Goal: Task Accomplishment & Management: Use online tool/utility

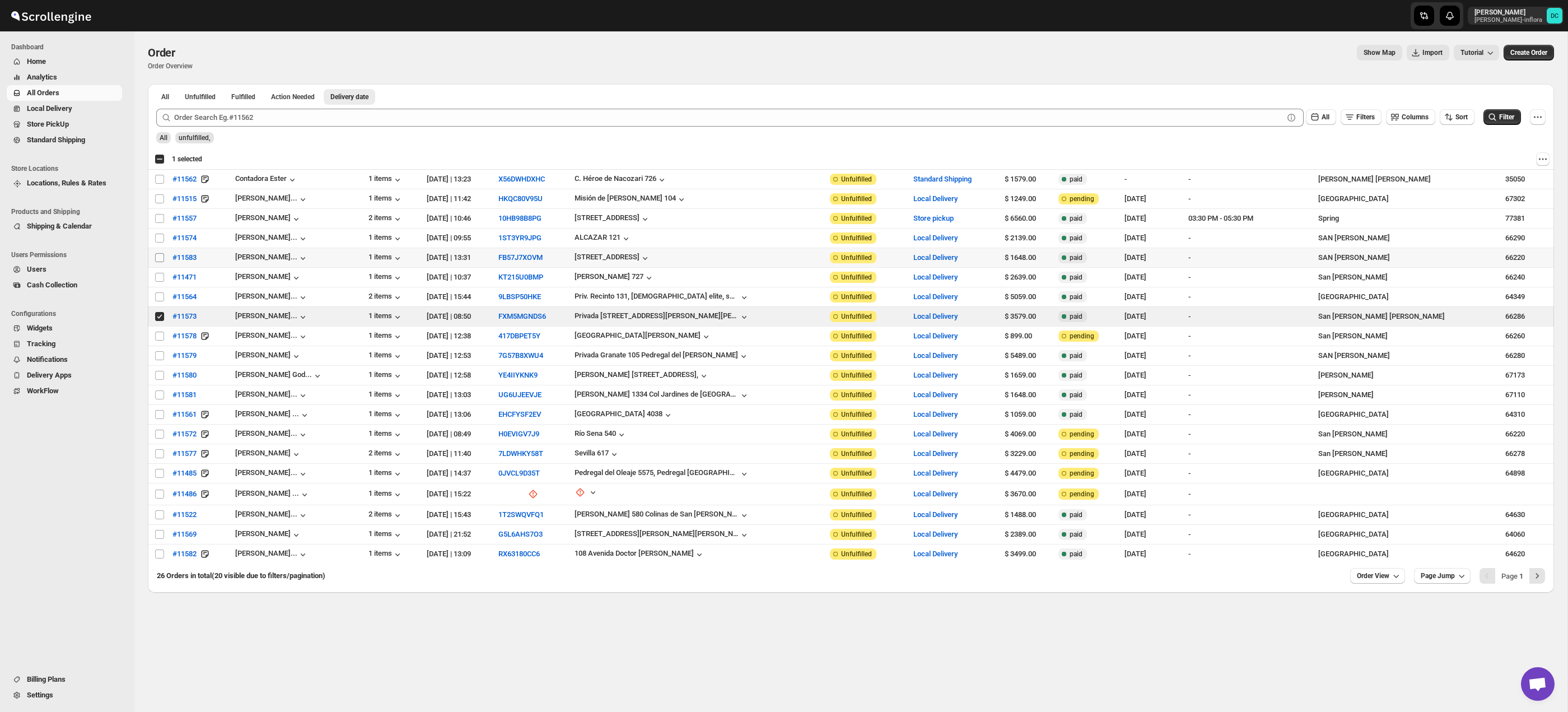
click at [160, 259] on input "Select order" at bounding box center [159, 258] width 9 height 9
checkbox input "true"
click at [80, 127] on span "Shipments" at bounding box center [81, 124] width 77 height 11
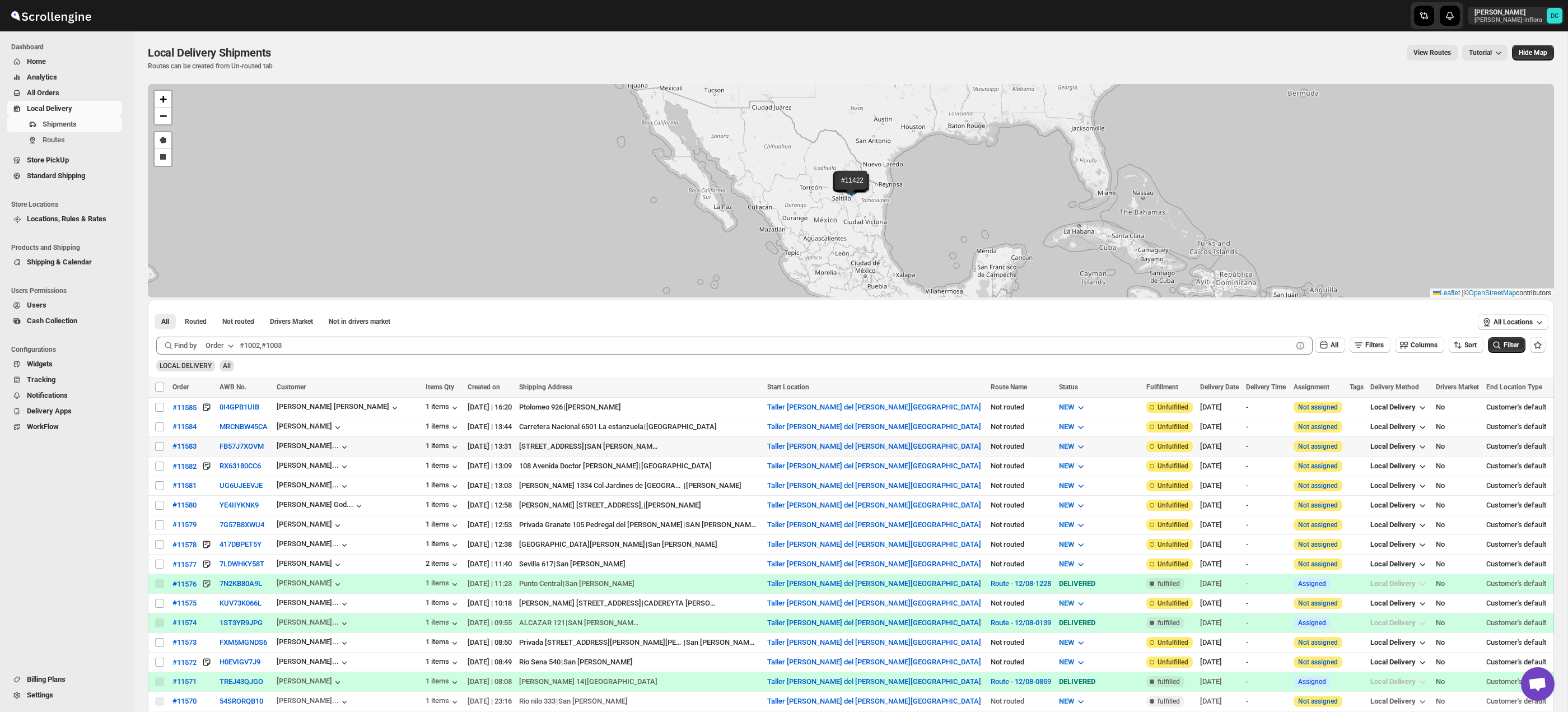
drag, startPoint x: 160, startPoint y: 447, endPoint x: 247, endPoint y: 384, distance: 107.4
click at [160, 447] on input "Select shipment" at bounding box center [159, 447] width 9 height 9
checkbox input "true"
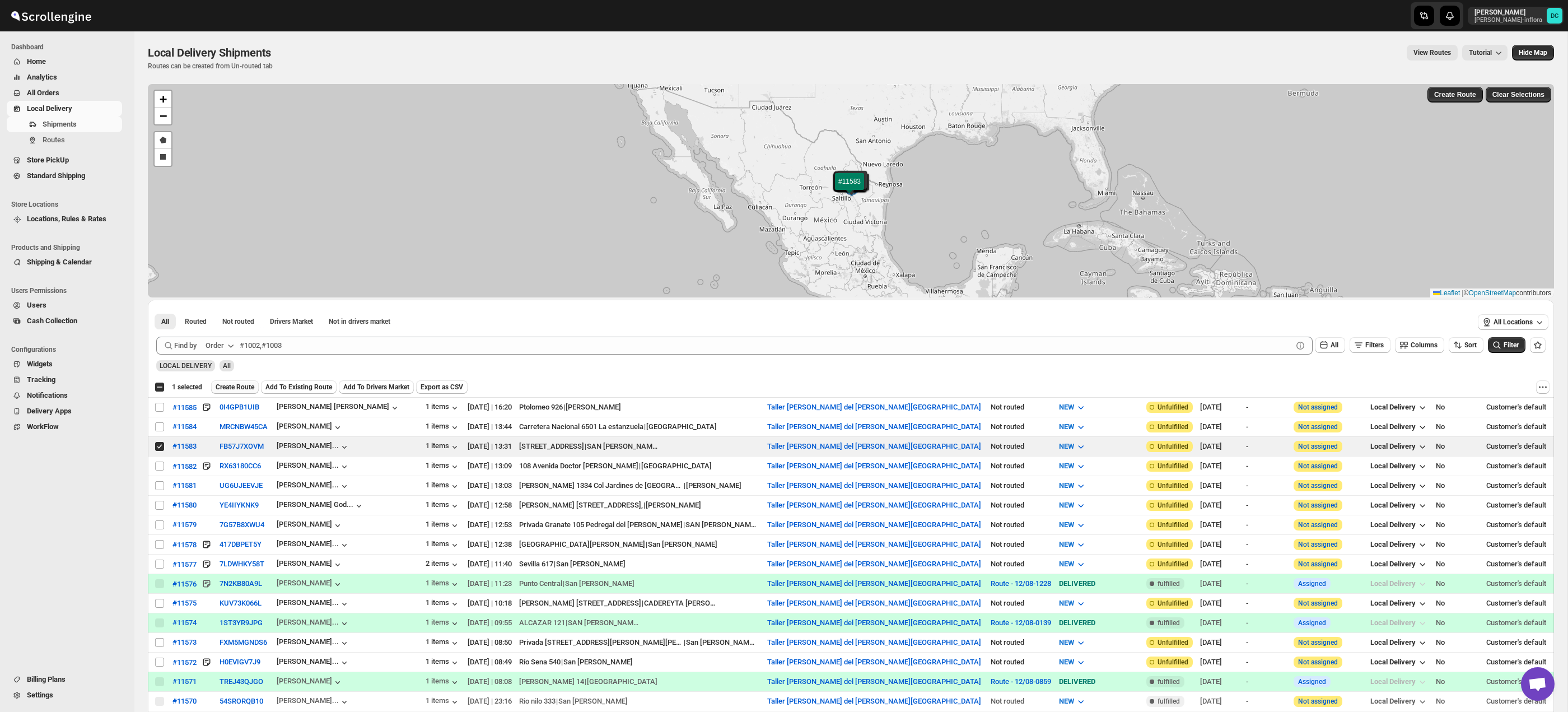
click at [250, 388] on span "Create Route" at bounding box center [235, 387] width 38 height 9
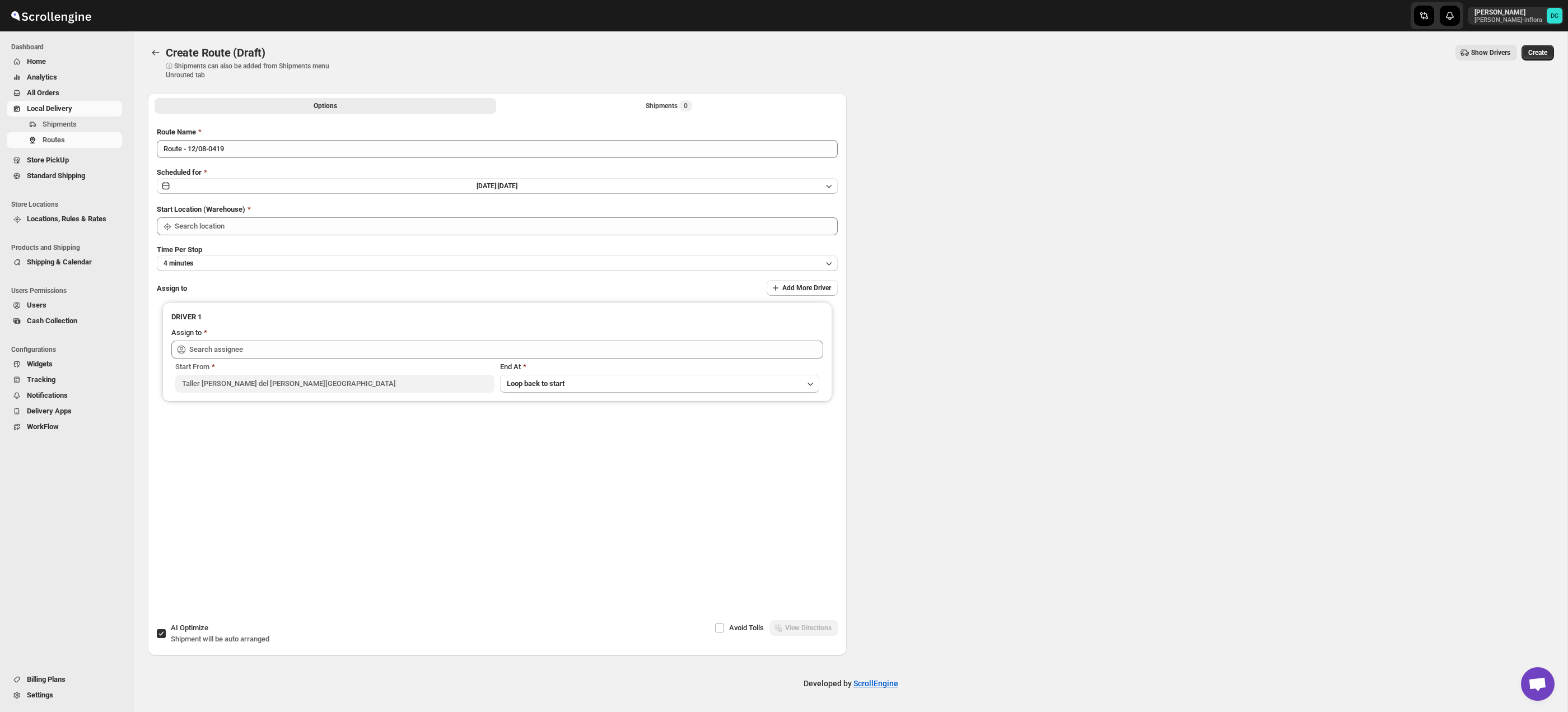
type input "Taller [PERSON_NAME] del [PERSON_NAME][GEOGRAPHIC_DATA]"
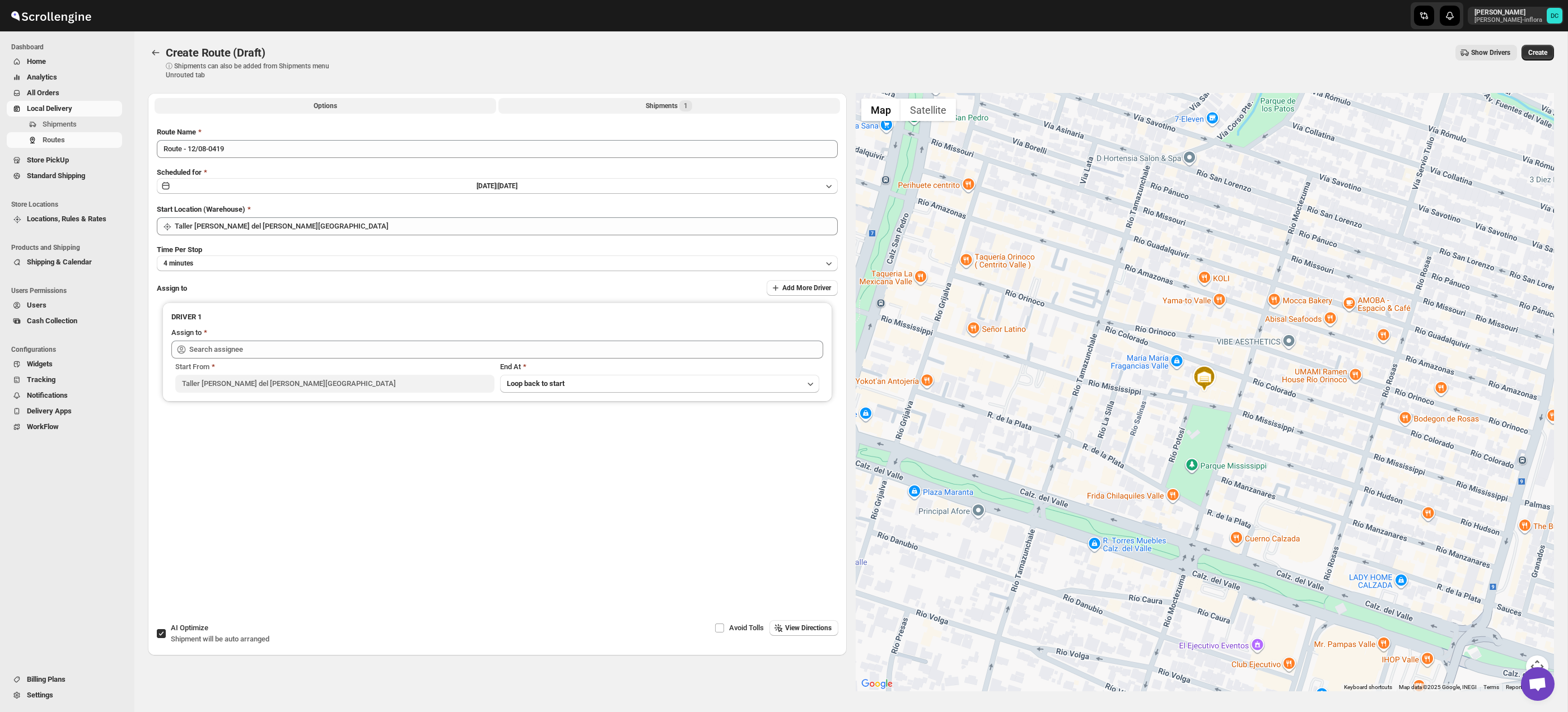
click at [631, 111] on button "Shipments 1" at bounding box center [669, 105] width 342 height 15
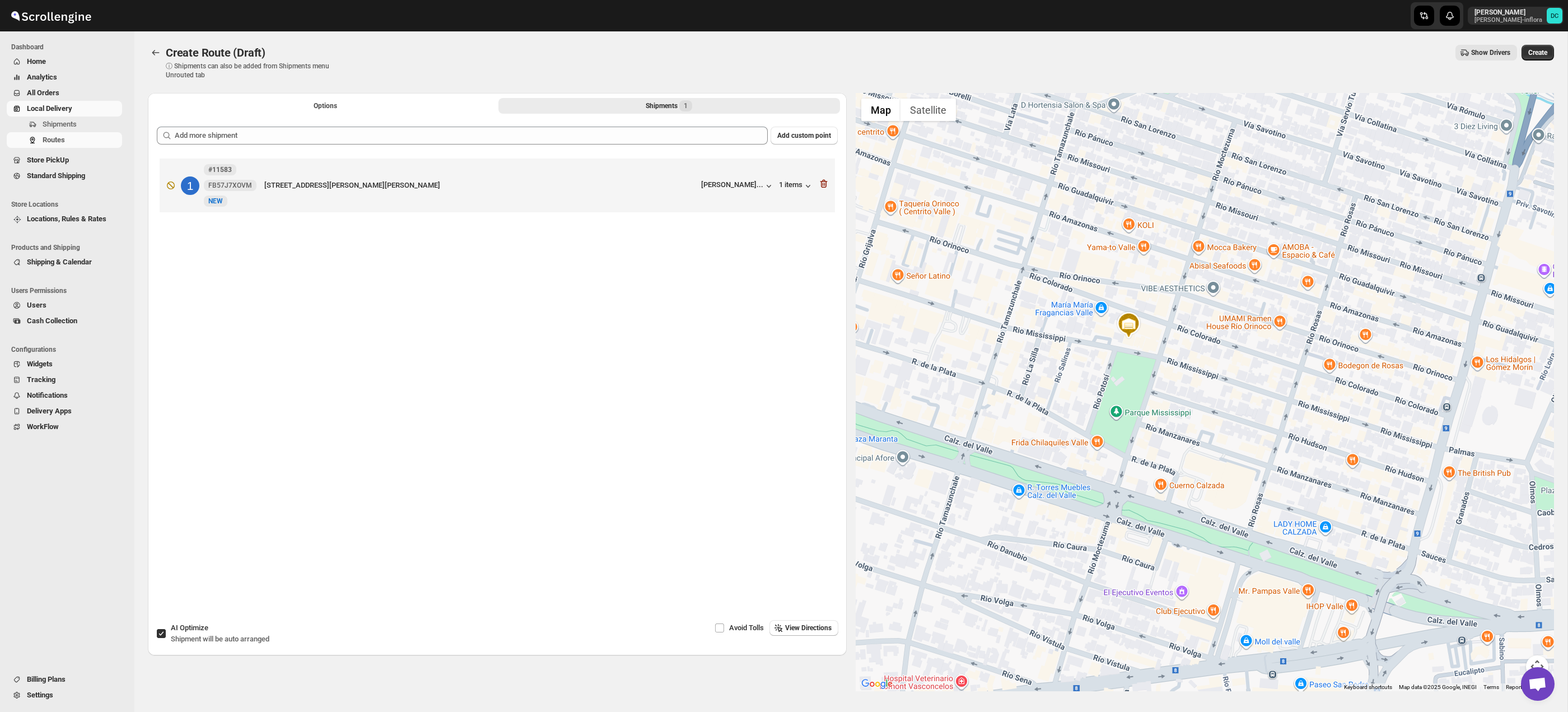
drag, startPoint x: 1249, startPoint y: 498, endPoint x: 1155, endPoint y: 412, distance: 127.4
click at [1140, 404] on div at bounding box center [1205, 391] width 699 height 598
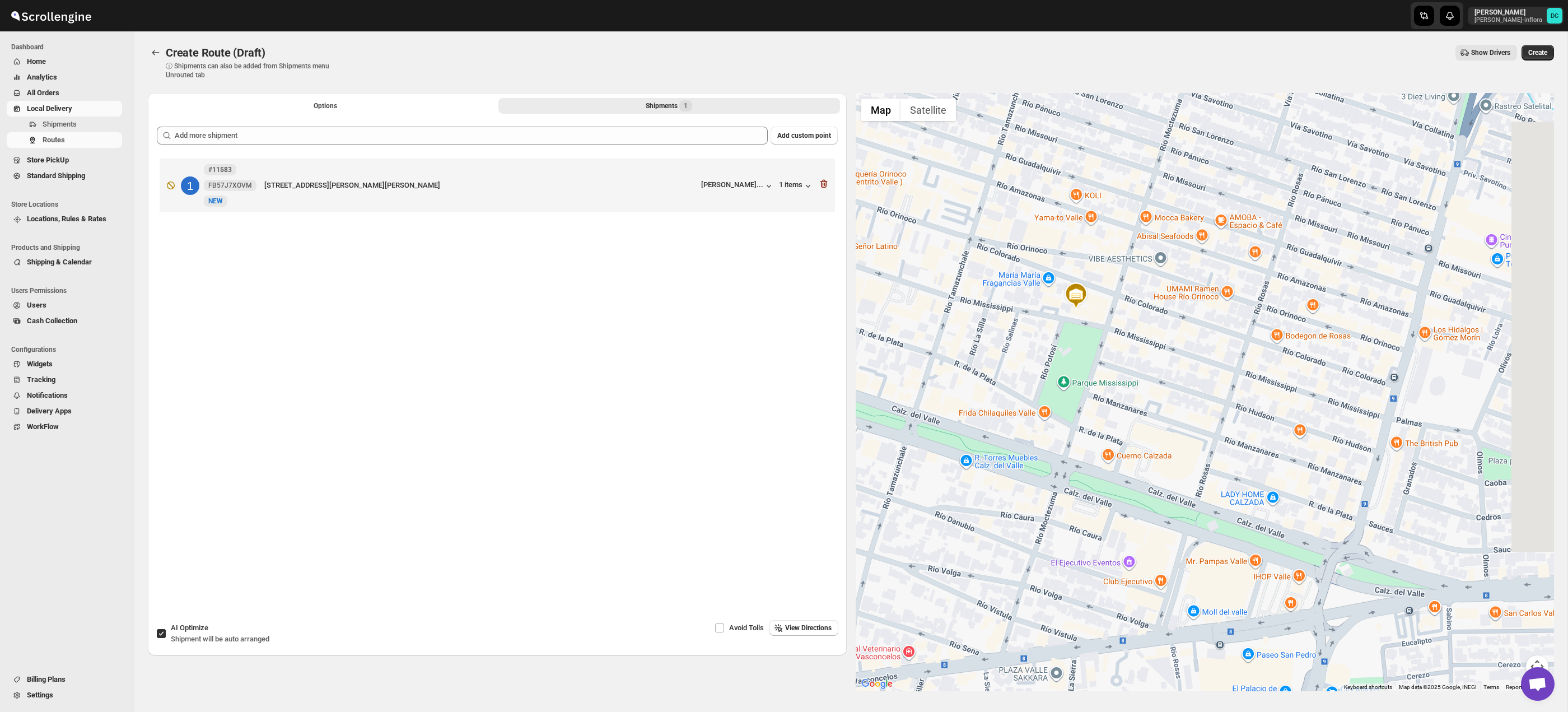
drag, startPoint x: 1253, startPoint y: 457, endPoint x: 1271, endPoint y: 550, distance: 94.7
click at [1274, 567] on div at bounding box center [1205, 391] width 699 height 598
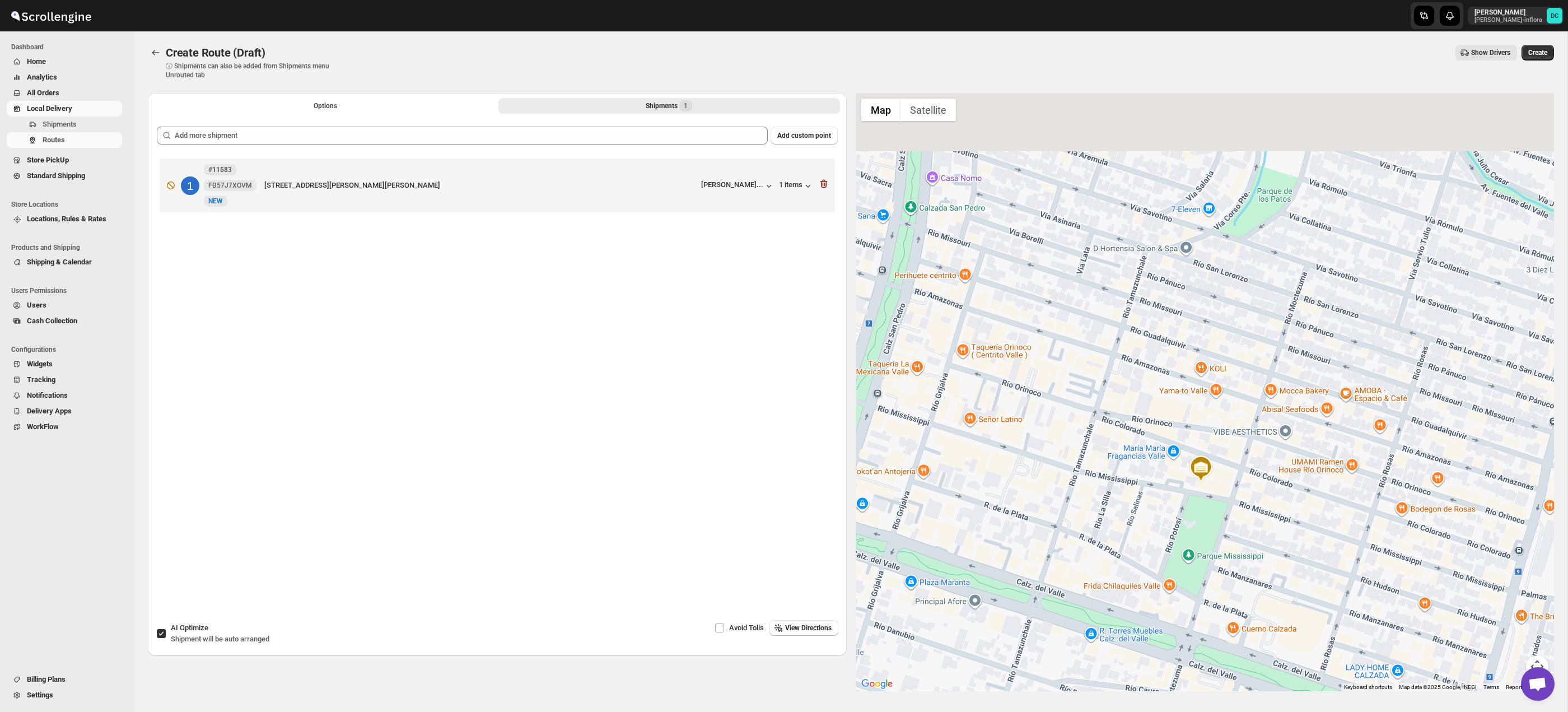
drag, startPoint x: 1304, startPoint y: 455, endPoint x: 1329, endPoint y: 486, distance: 39.8
click at [1352, 487] on div at bounding box center [1205, 391] width 699 height 598
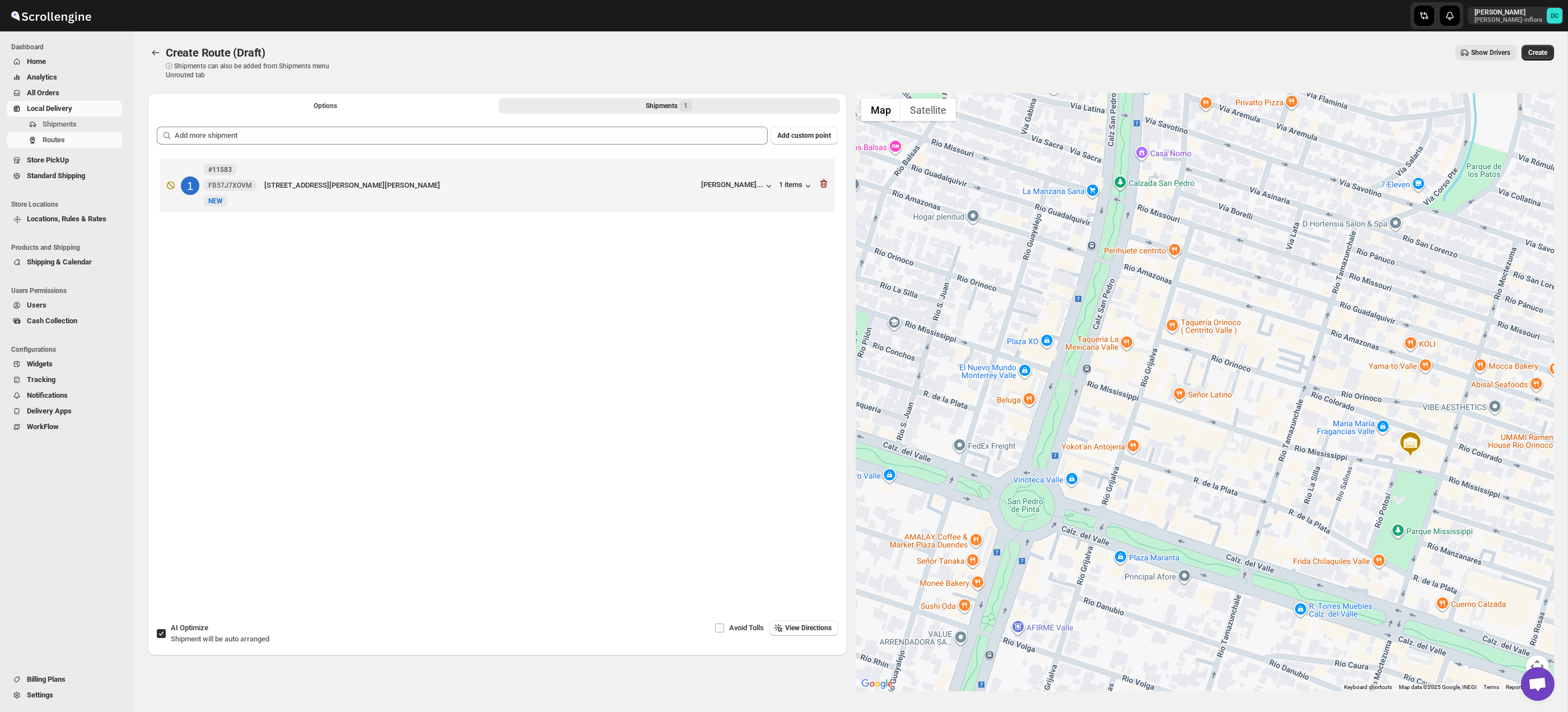
drag, startPoint x: 1200, startPoint y: 501, endPoint x: 1338, endPoint y: 476, distance: 140.2
click at [1373, 441] on div at bounding box center [1205, 391] width 699 height 598
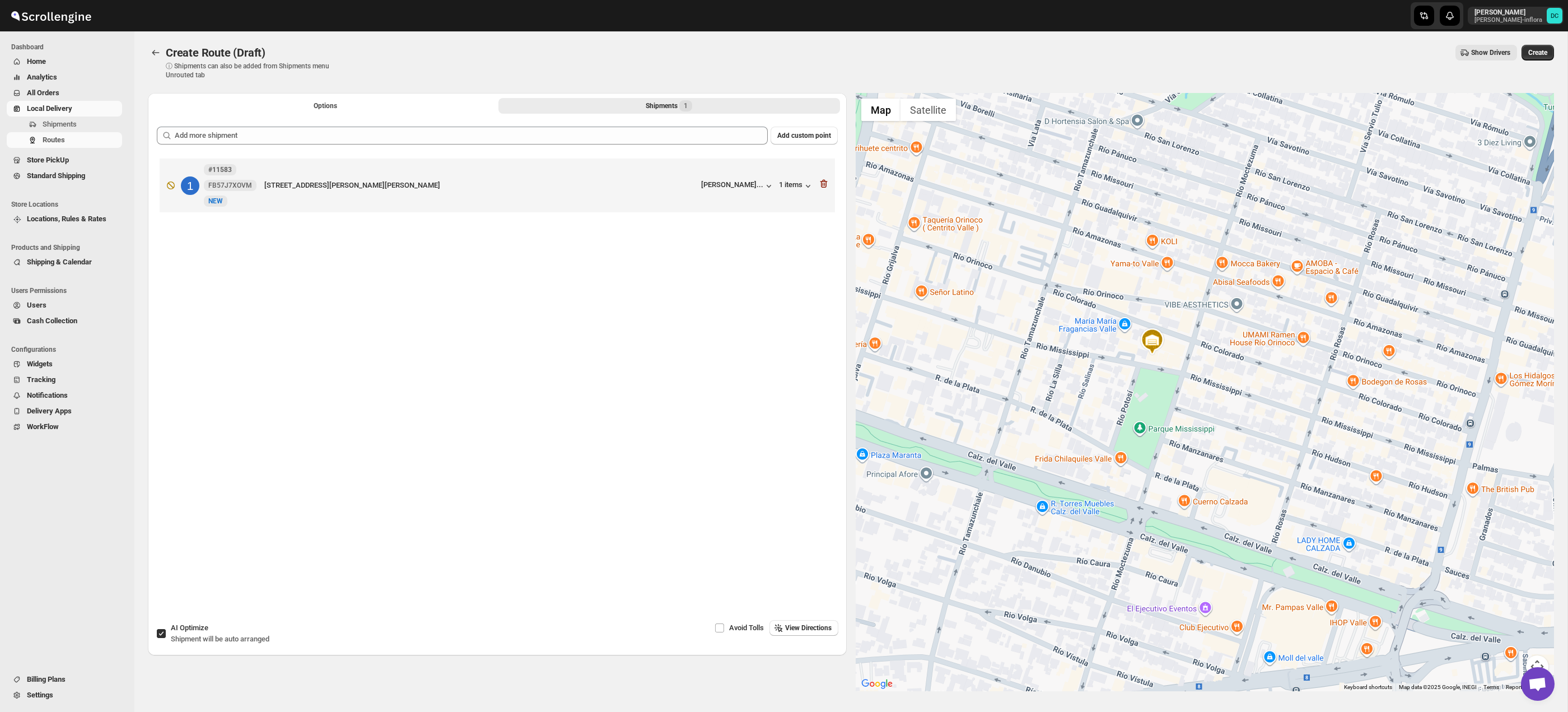
drag, startPoint x: 1429, startPoint y: 573, endPoint x: 1313, endPoint y: 496, distance: 139.2
click at [1162, 469] on div at bounding box center [1205, 391] width 699 height 598
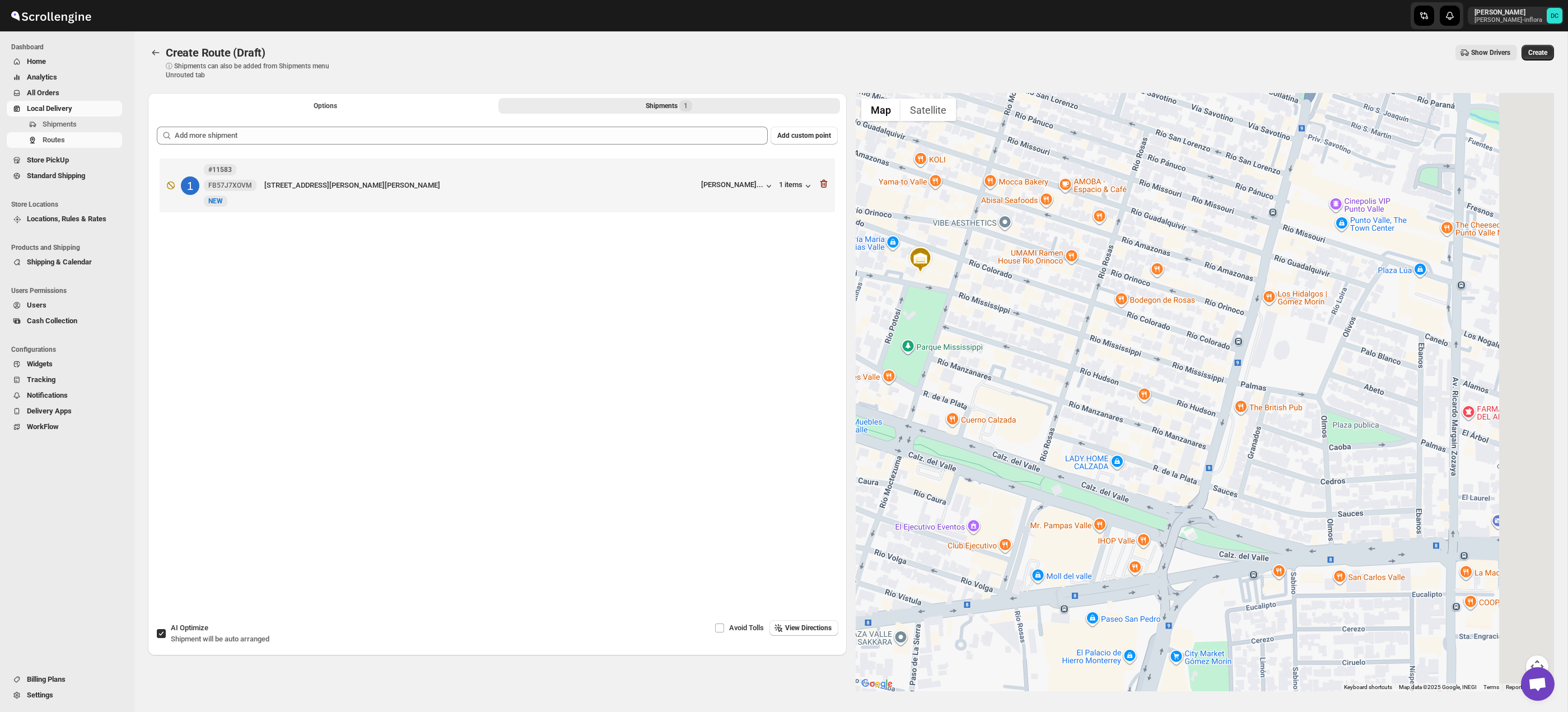
drag, startPoint x: 1324, startPoint y: 497, endPoint x: 1193, endPoint y: 467, distance: 134.4
click at [1193, 467] on div at bounding box center [1205, 391] width 699 height 598
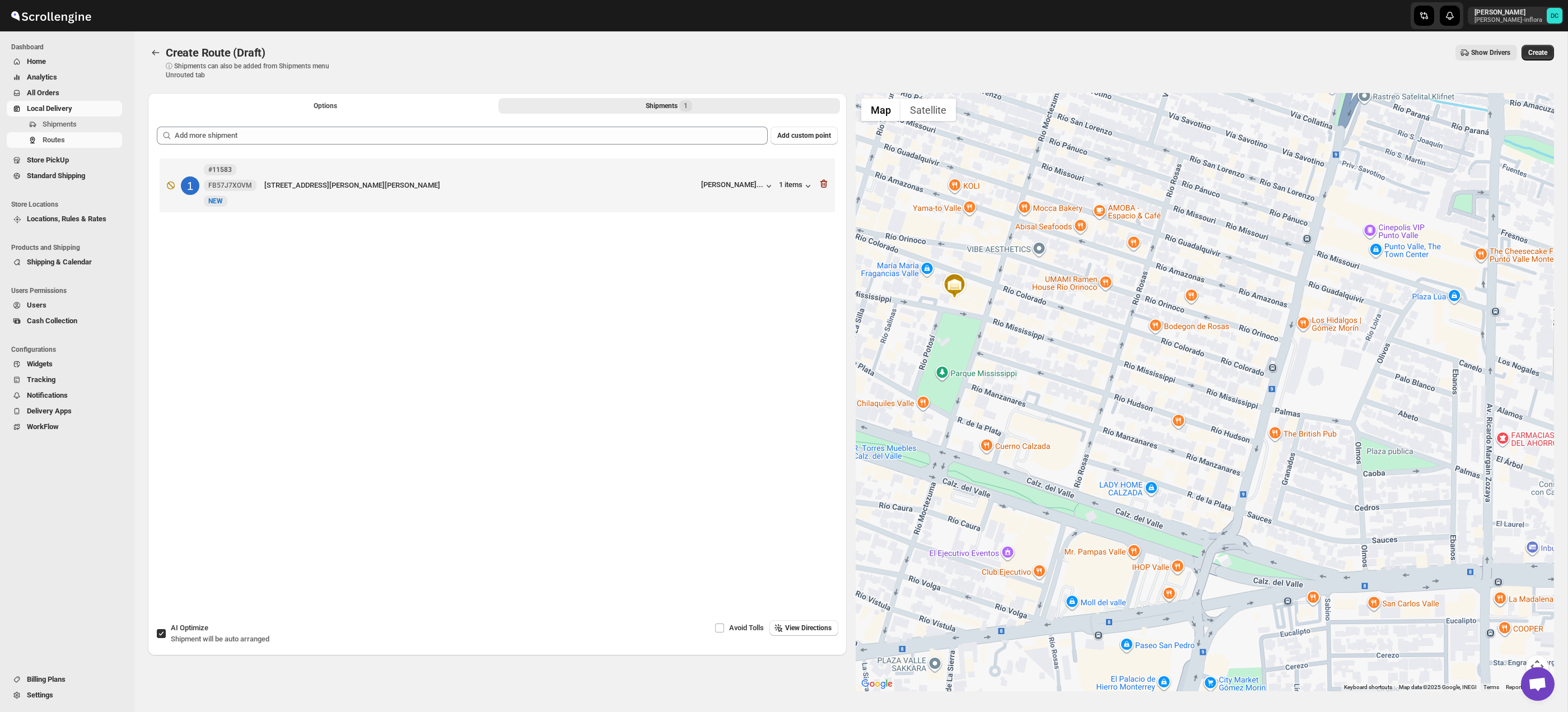
drag, startPoint x: 1246, startPoint y: 456, endPoint x: 1362, endPoint y: 531, distance: 138.1
click at [1275, 470] on div at bounding box center [1205, 391] width 699 height 598
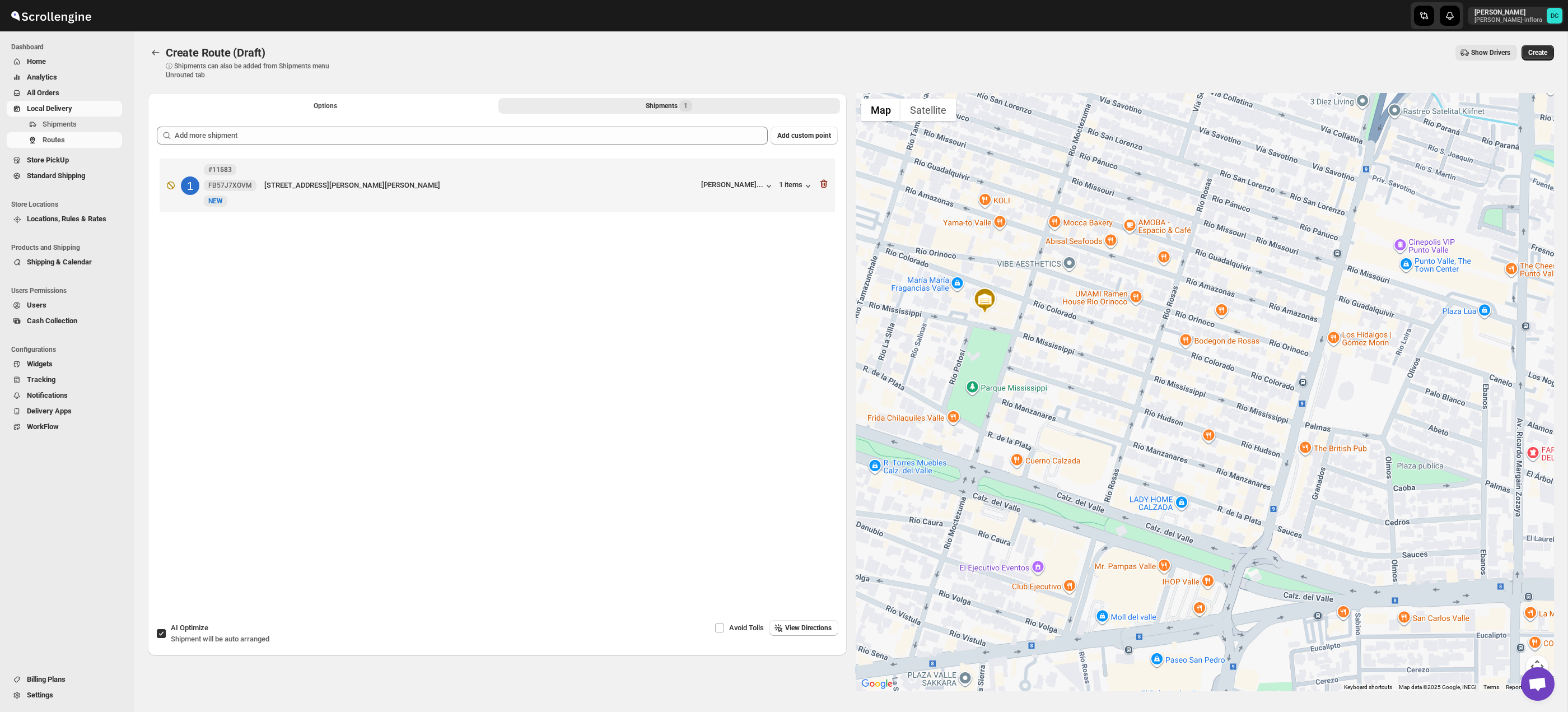
click at [1539, 657] on button "Map camera controls" at bounding box center [1537, 666] width 22 height 22
click at [1514, 668] on button "Zoom out" at bounding box center [1509, 666] width 22 height 22
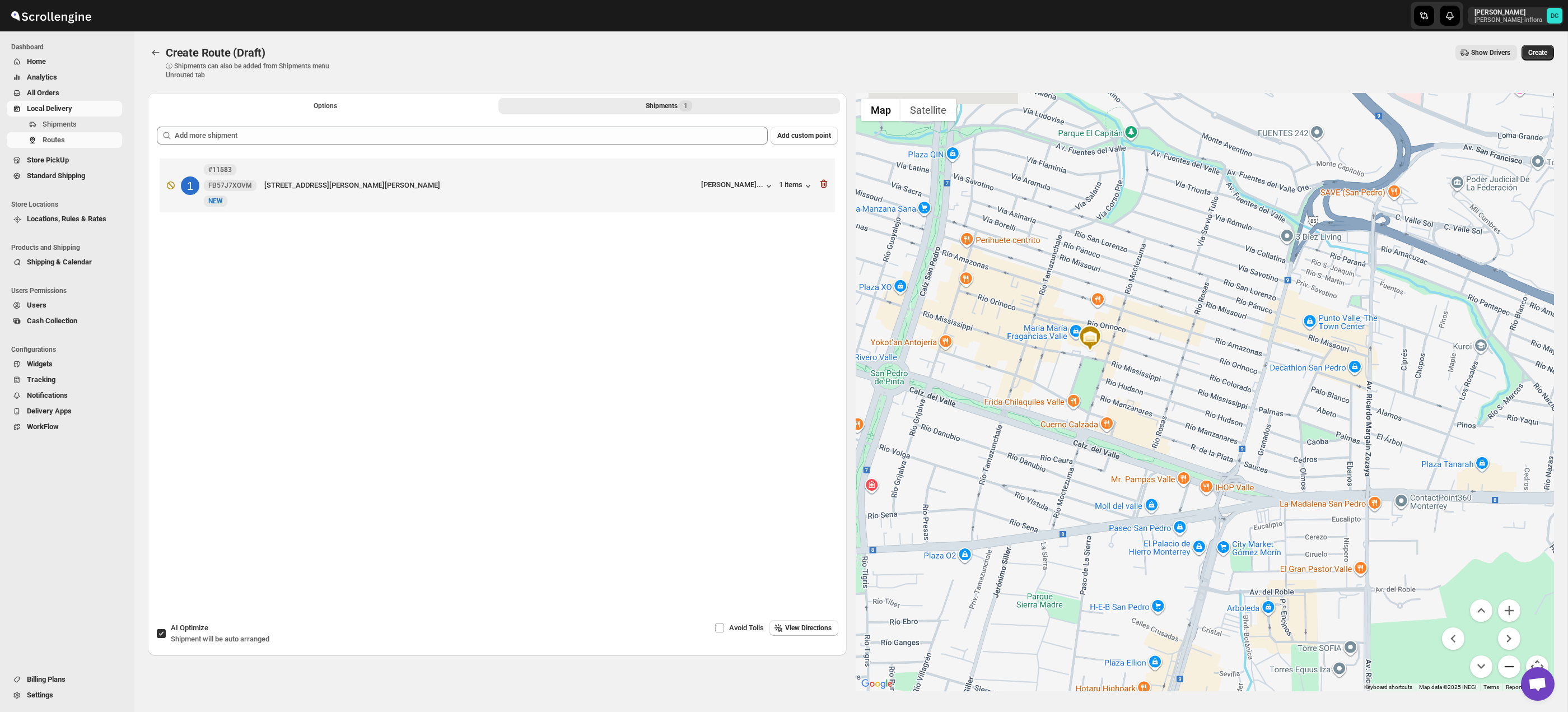
click at [1514, 668] on button "Zoom out" at bounding box center [1509, 666] width 22 height 22
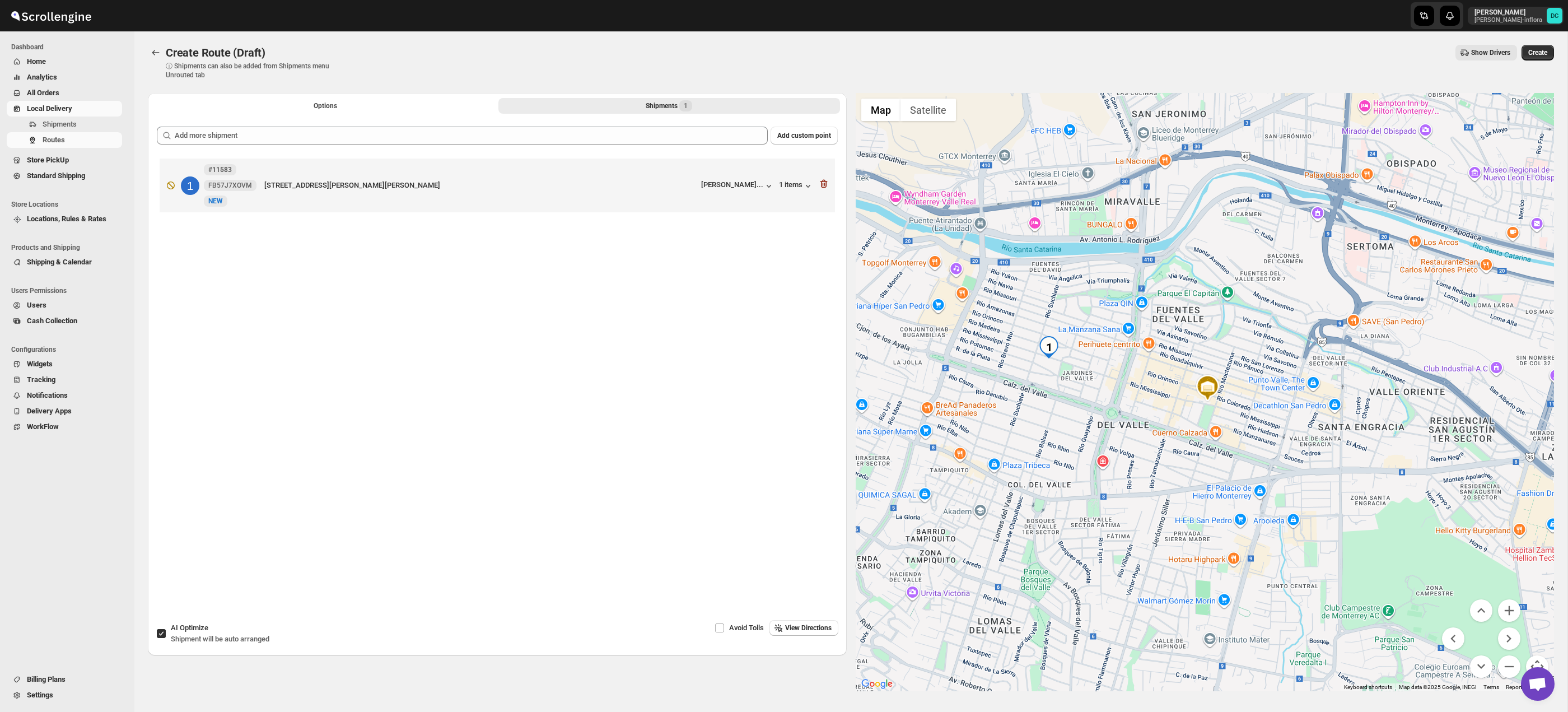
drag, startPoint x: 1071, startPoint y: 398, endPoint x: 1131, endPoint y: 428, distance: 67.1
click at [1131, 428] on div at bounding box center [1205, 391] width 699 height 598
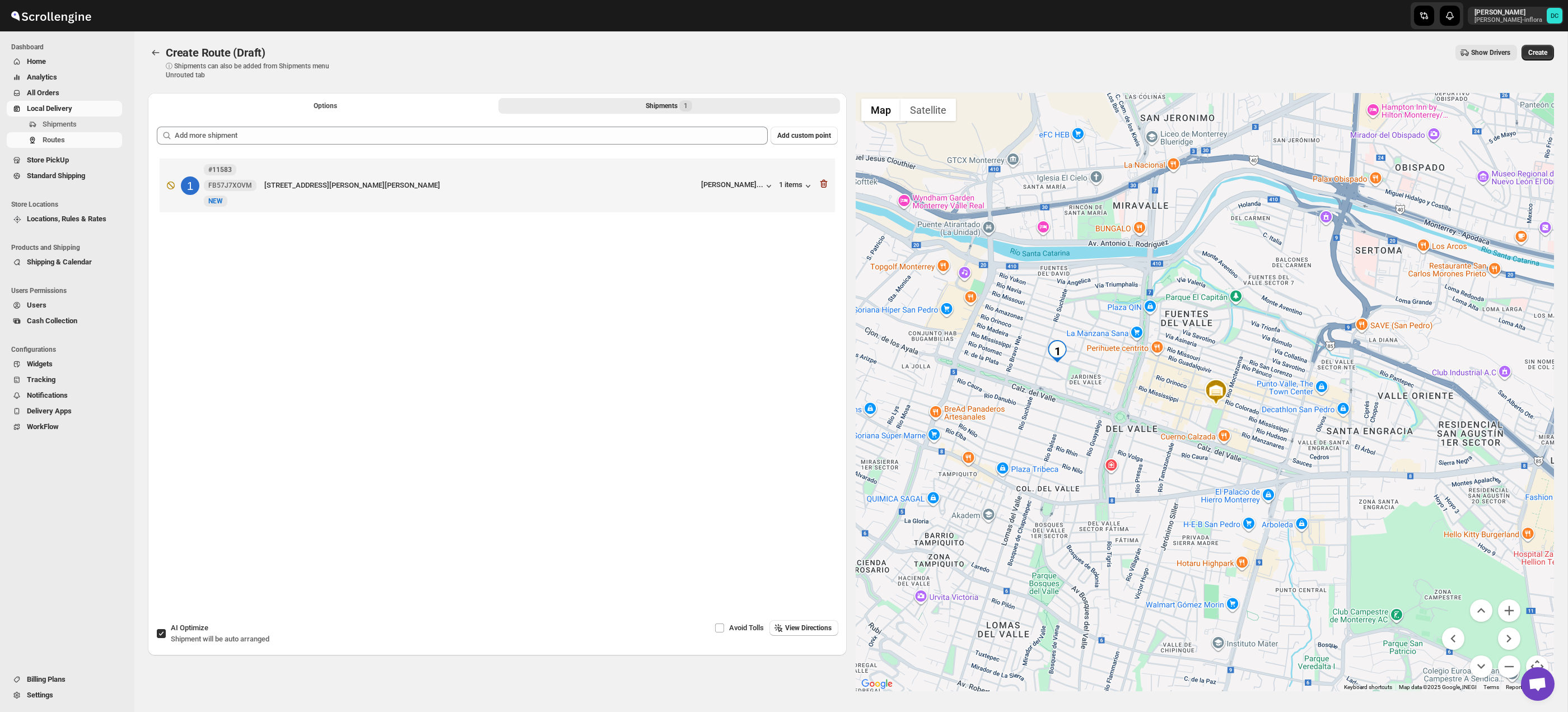
drag, startPoint x: 1079, startPoint y: 412, endPoint x: 1115, endPoint y: 424, distance: 37.9
click at [1115, 424] on div at bounding box center [1205, 391] width 699 height 598
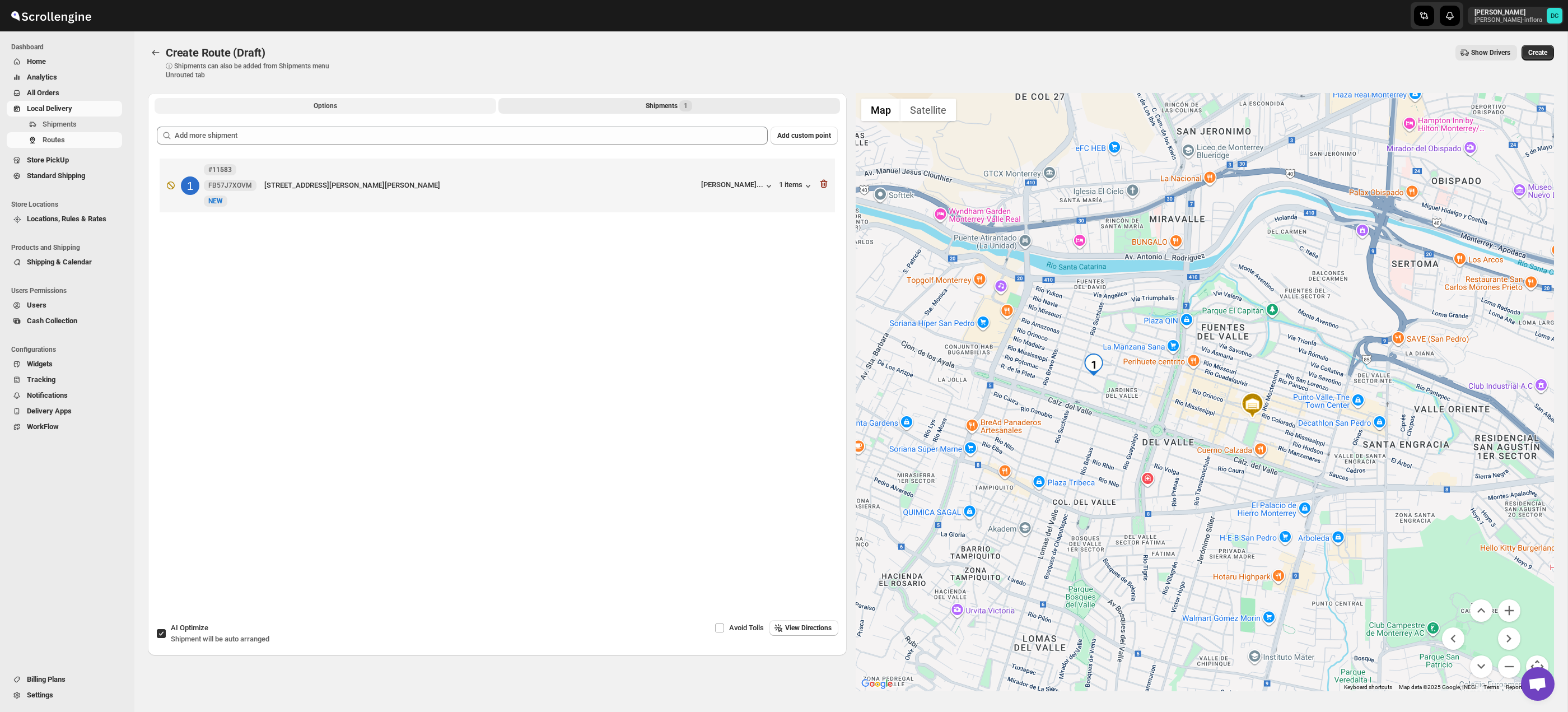
click at [406, 103] on button "Options" at bounding box center [326, 105] width 342 height 15
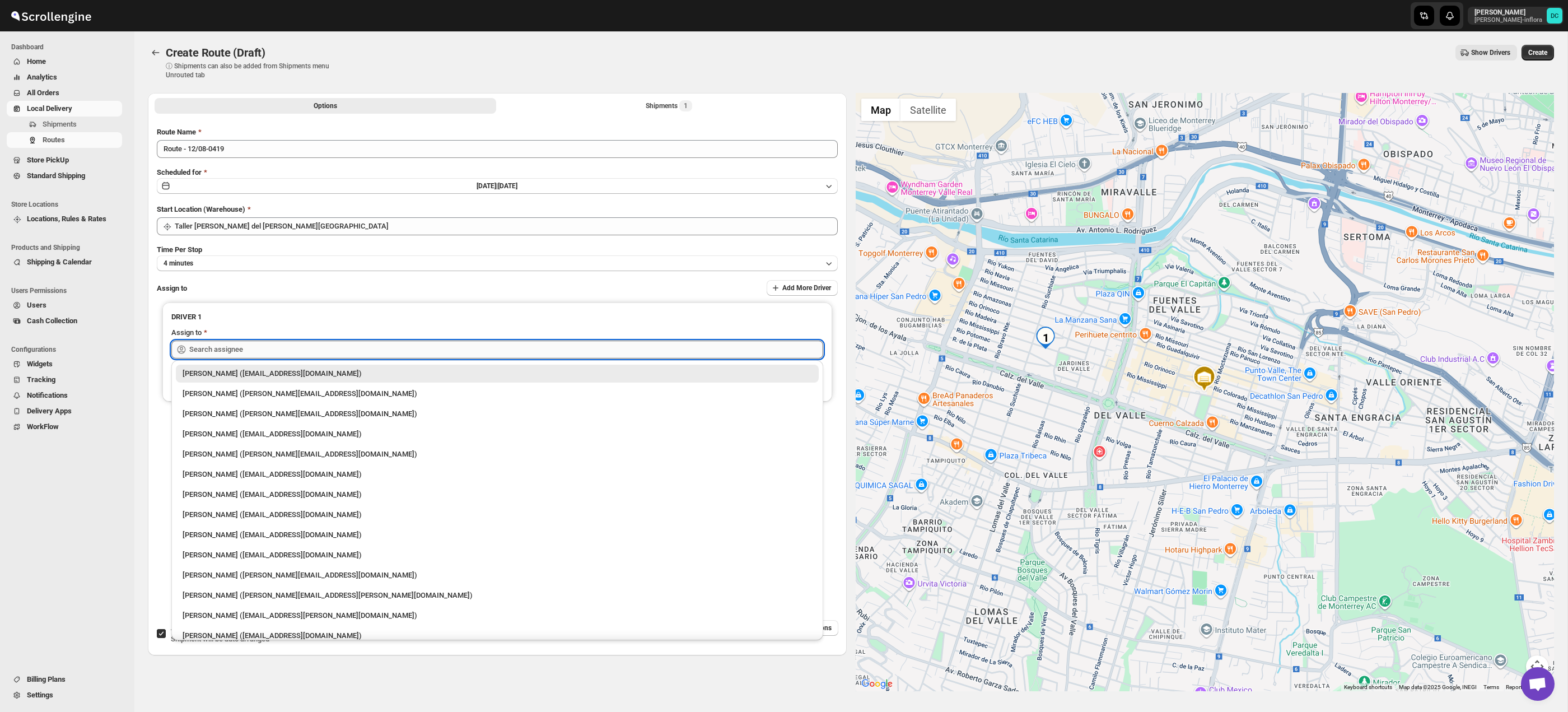
click at [332, 350] on input "text" at bounding box center [506, 349] width 633 height 18
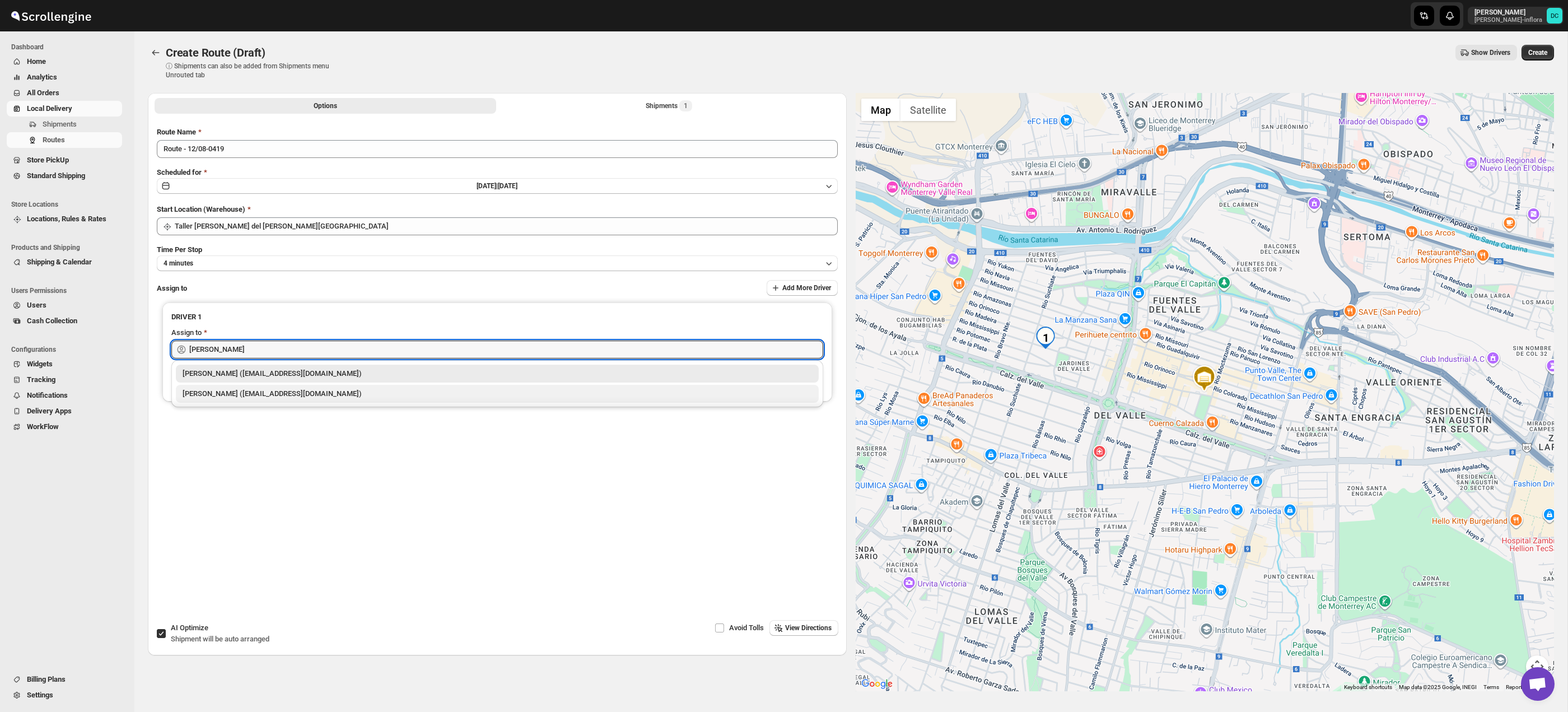
click at [307, 394] on div "[PERSON_NAME] ([EMAIL_ADDRESS][DOMAIN_NAME])" at bounding box center [497, 393] width 629 height 11
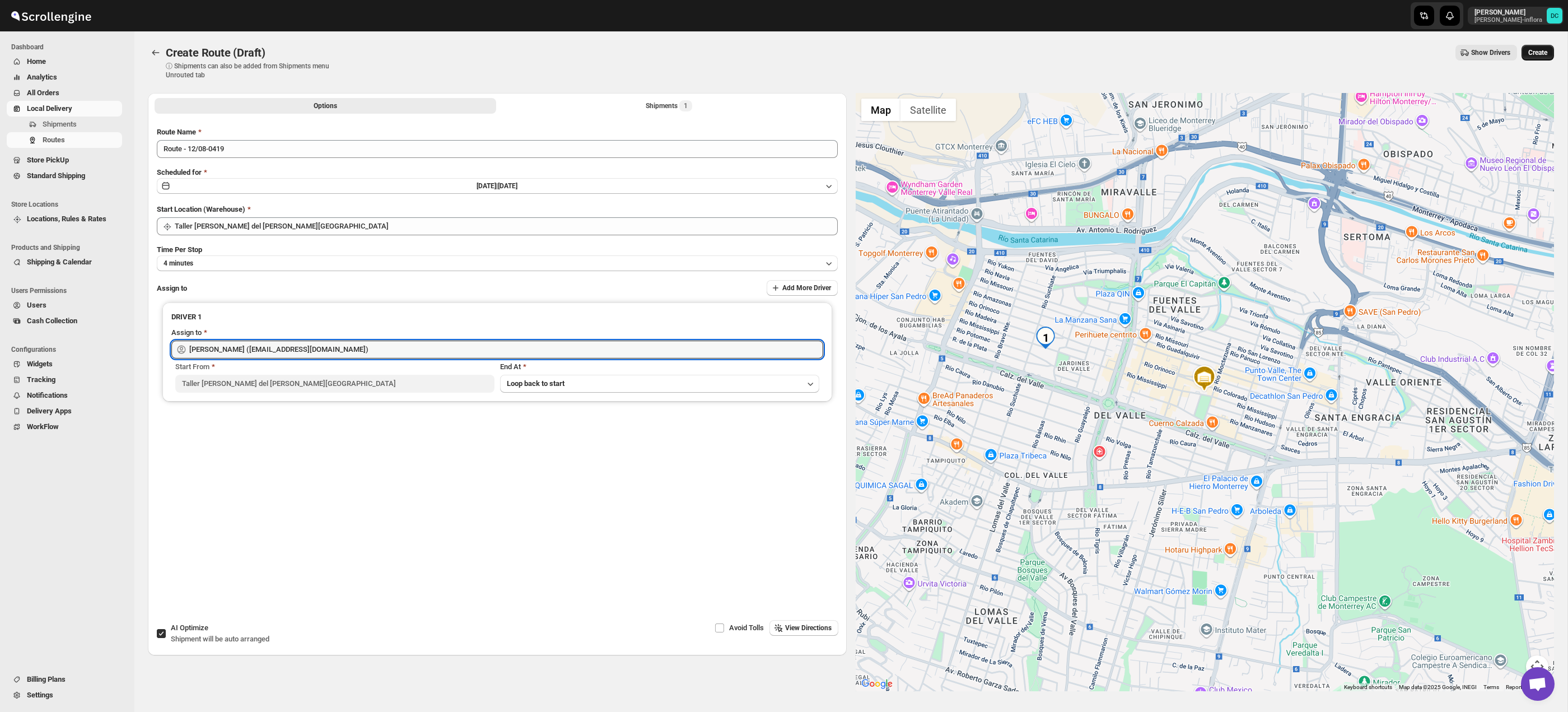
type input "[PERSON_NAME] ([EMAIL_ADDRESS][DOMAIN_NAME])"
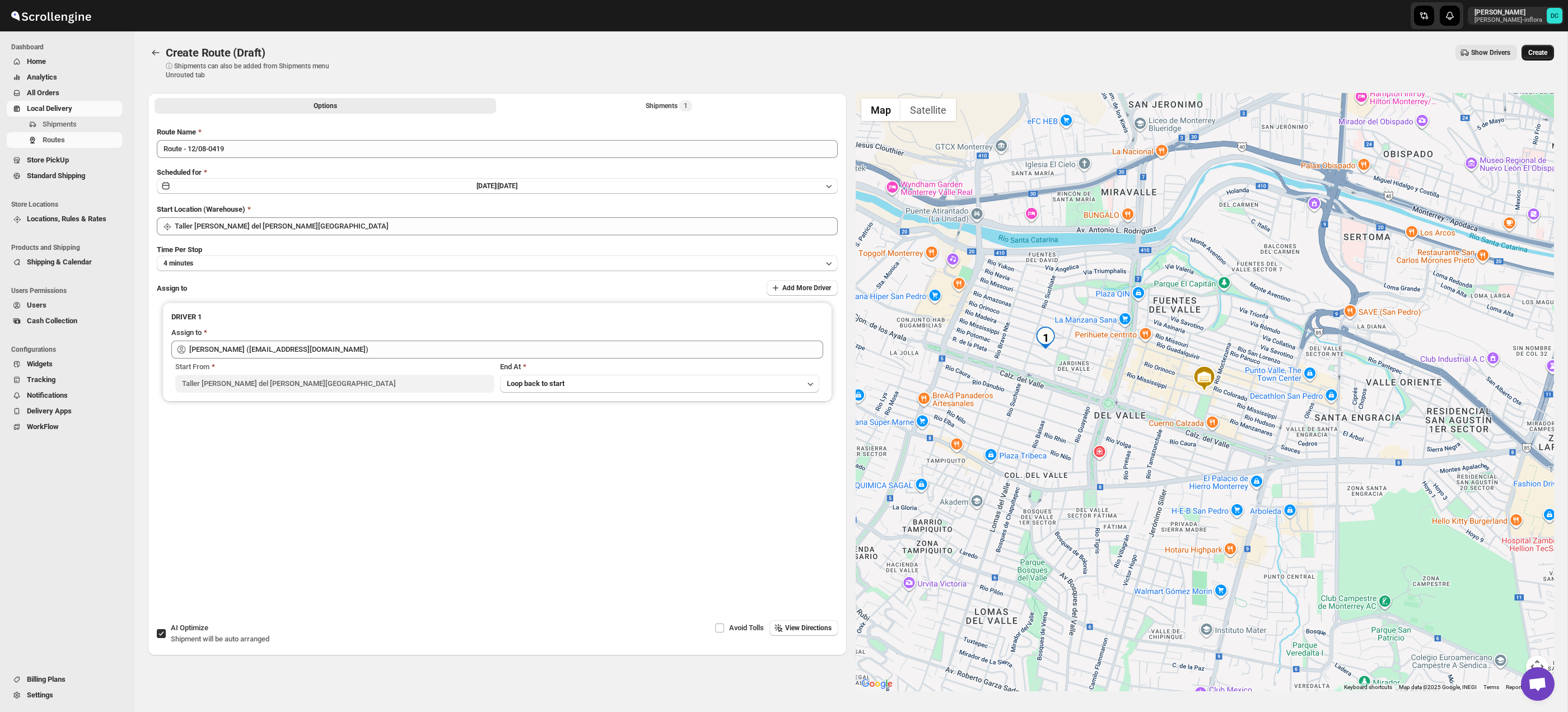
click at [1528, 50] on span "Create" at bounding box center [1537, 53] width 19 height 9
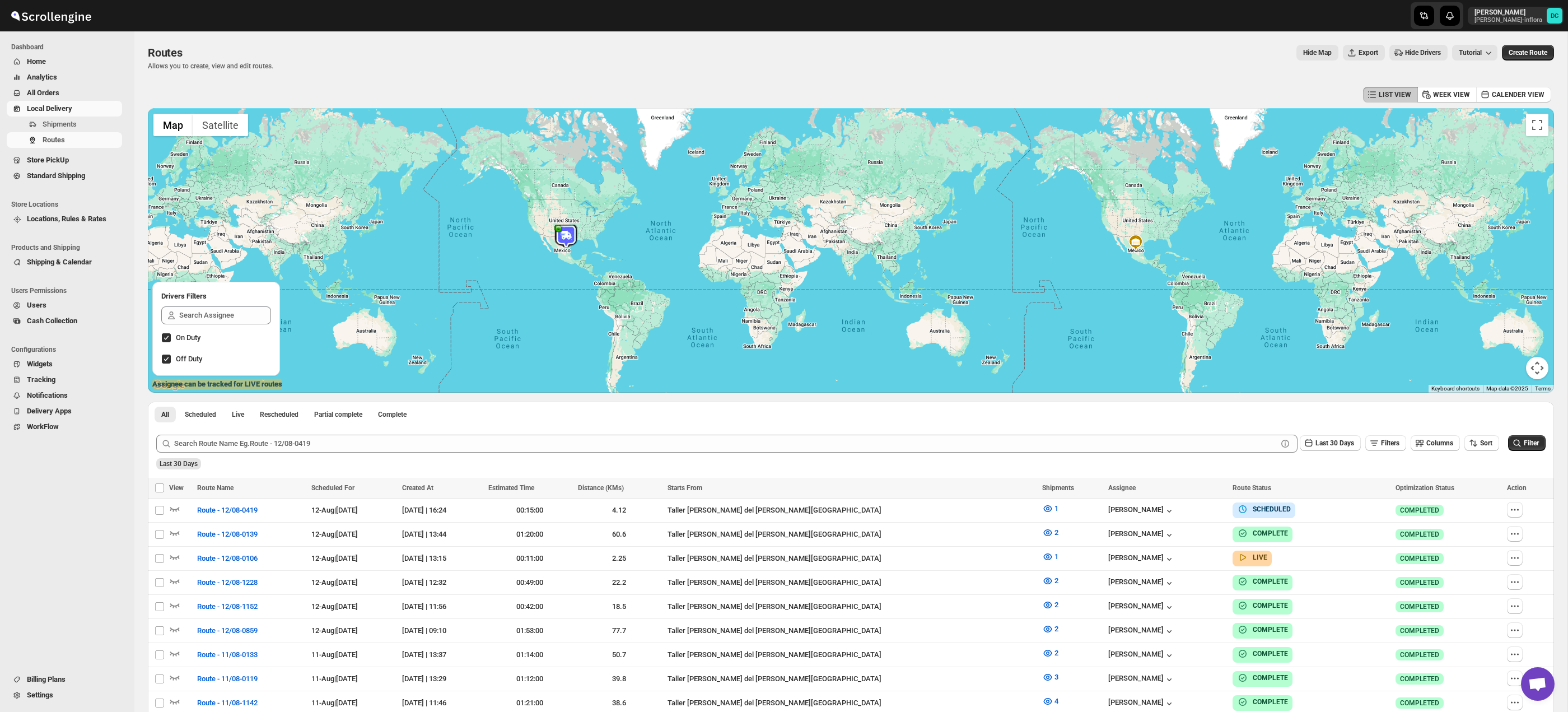
click at [78, 91] on span "All Orders" at bounding box center [73, 93] width 93 height 11
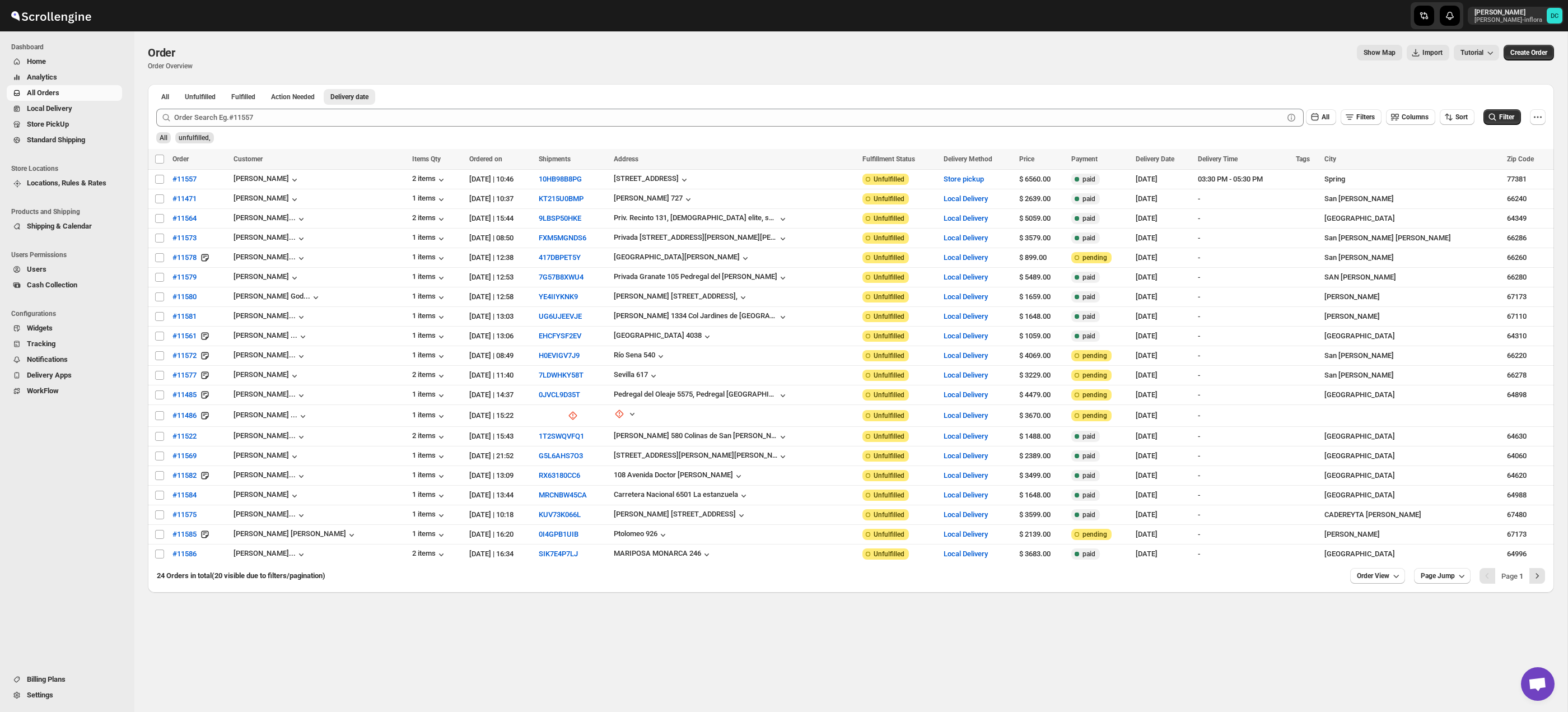
scroll to position [12, 0]
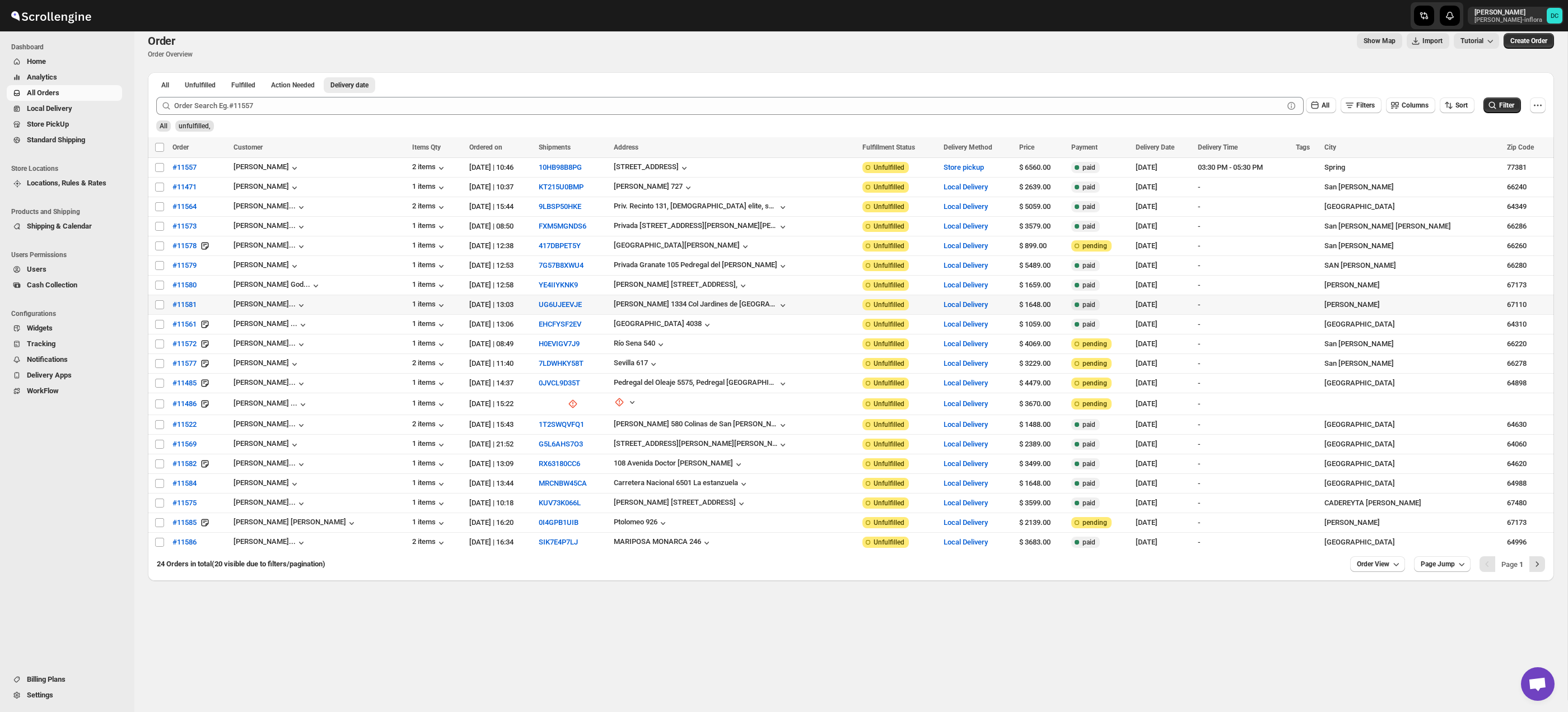
click at [153, 306] on td "Select order" at bounding box center [158, 305] width 21 height 20
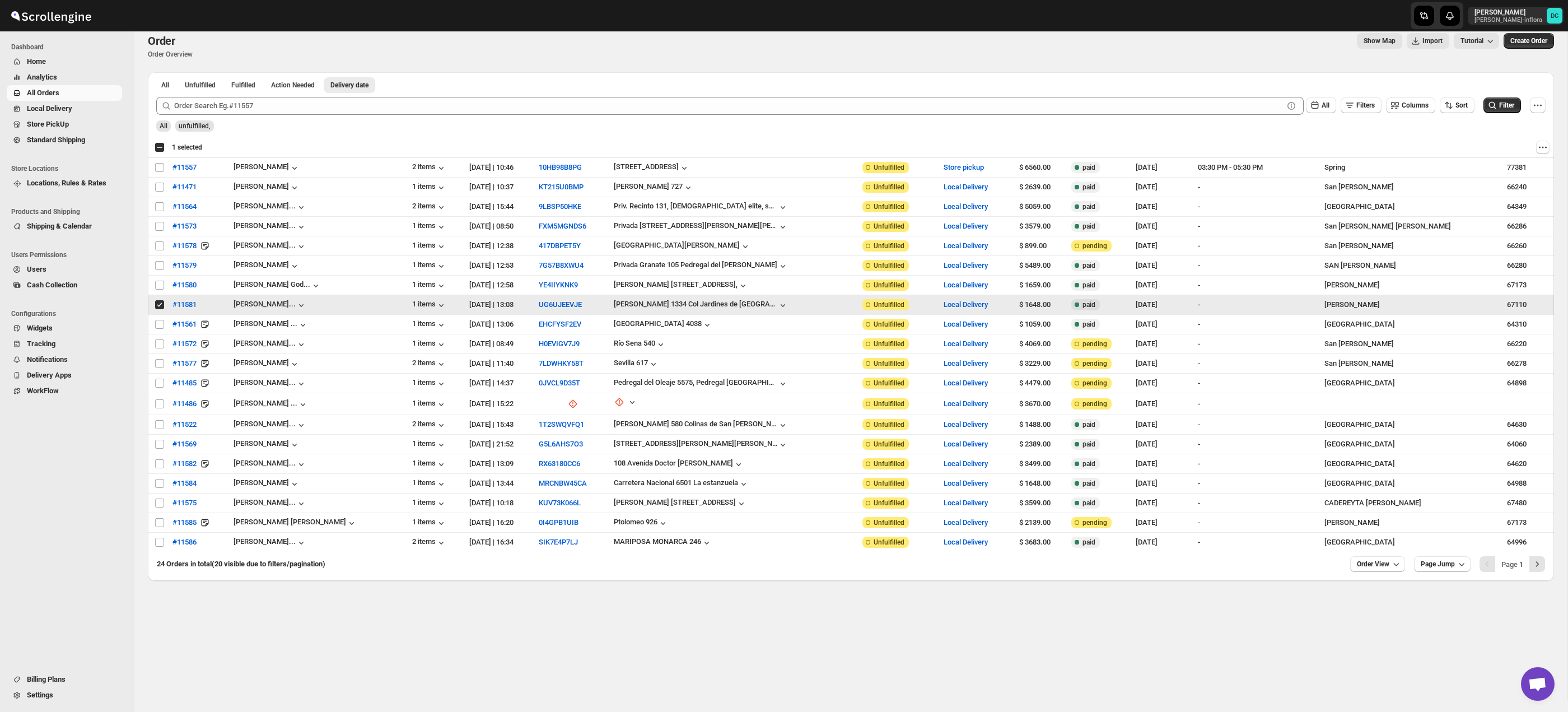
click at [161, 306] on input "Select order" at bounding box center [159, 305] width 9 height 9
checkbox input "false"
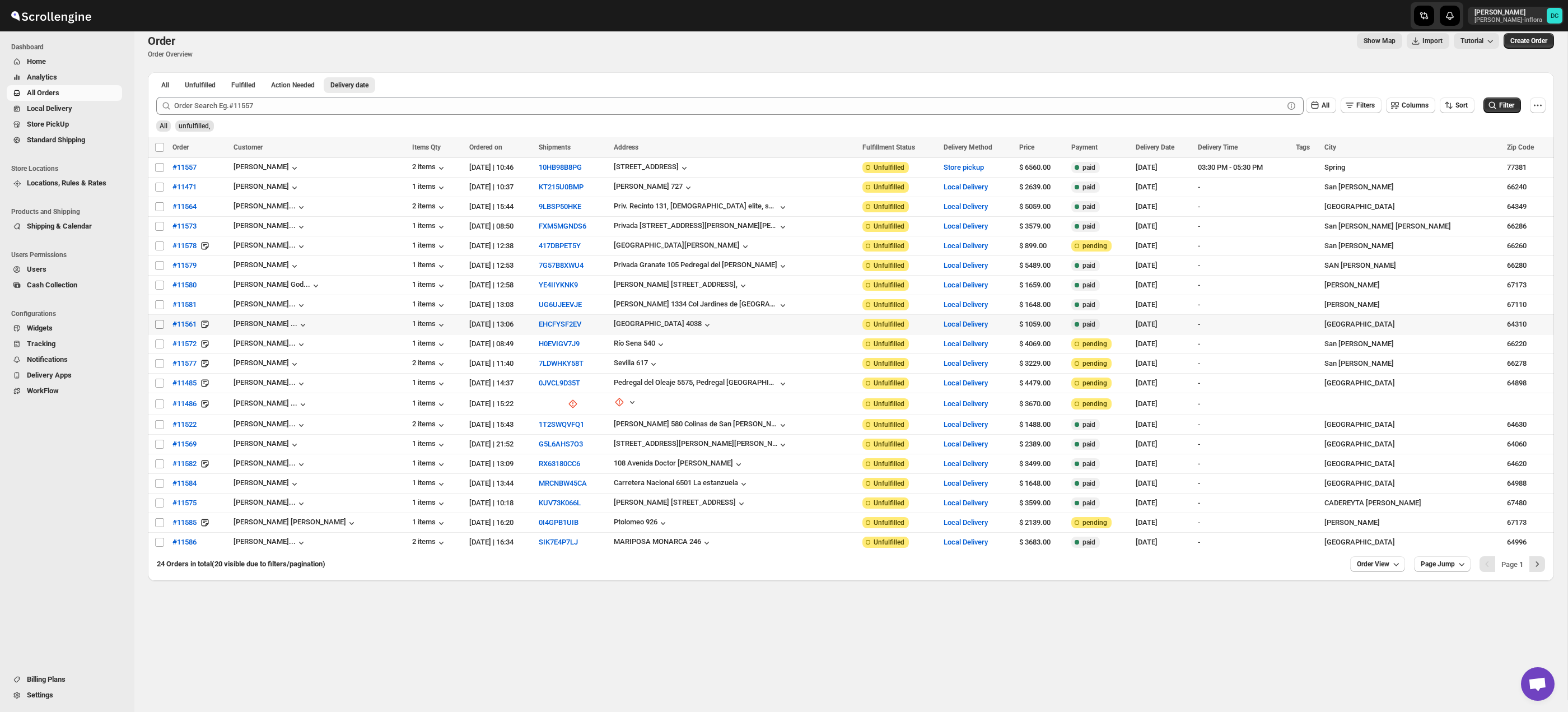
click at [158, 327] on input "Select order" at bounding box center [159, 324] width 9 height 9
checkbox input "true"
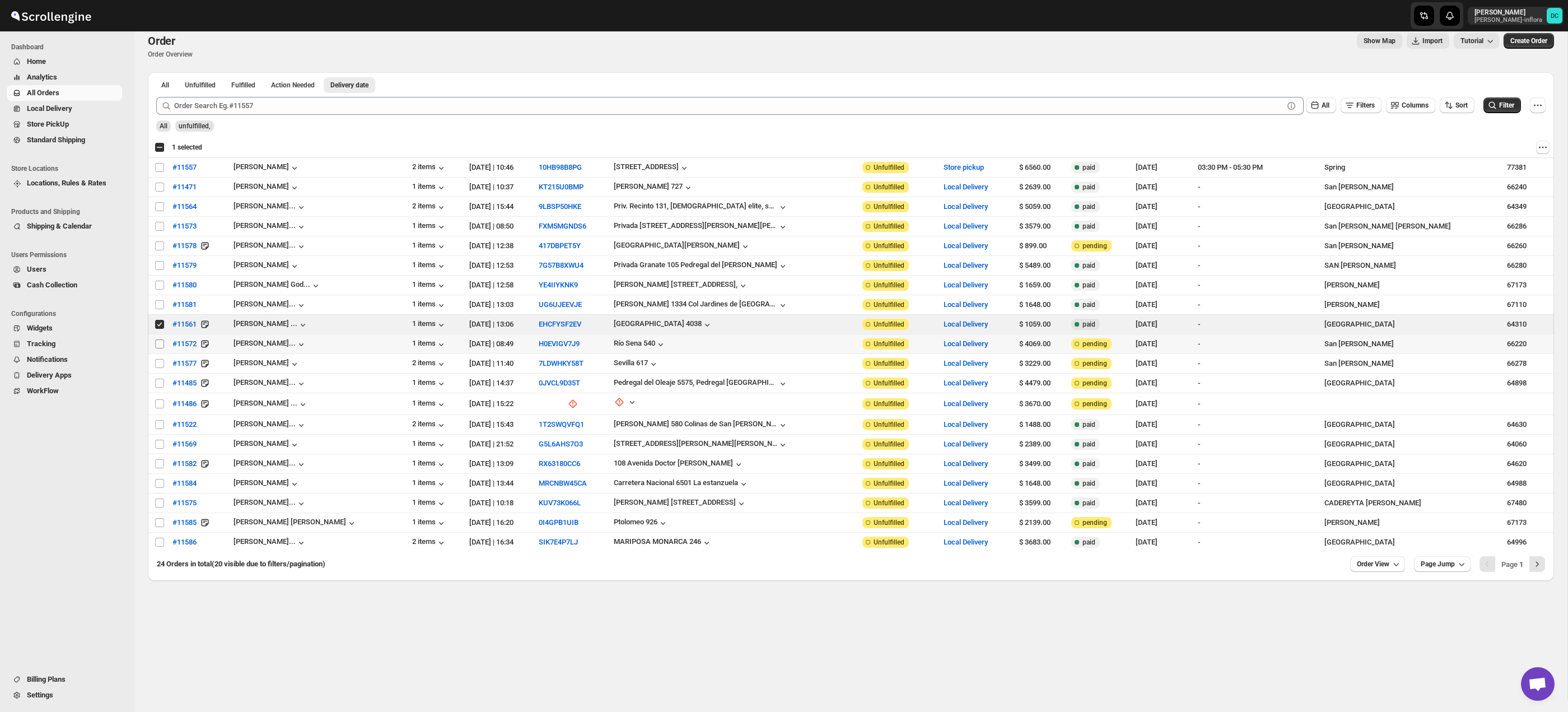
click at [158, 345] on input "Select order" at bounding box center [159, 344] width 9 height 9
checkbox input "true"
click at [160, 367] on input "Select order" at bounding box center [159, 363] width 9 height 9
checkbox input "true"
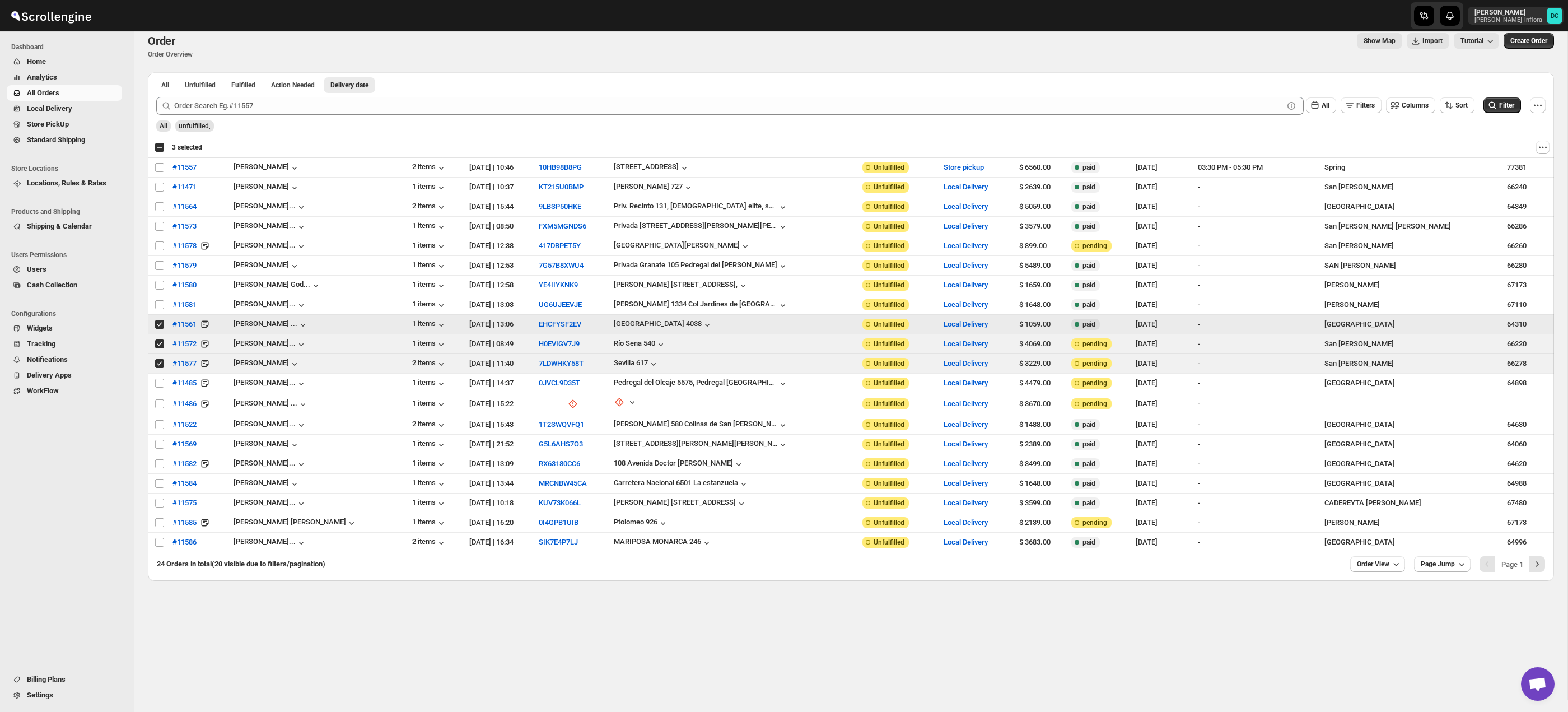
drag, startPoint x: 162, startPoint y: 324, endPoint x: 161, endPoint y: 357, distance: 33.0
click at [162, 325] on input "Select order" at bounding box center [159, 324] width 9 height 9
checkbox input "false"
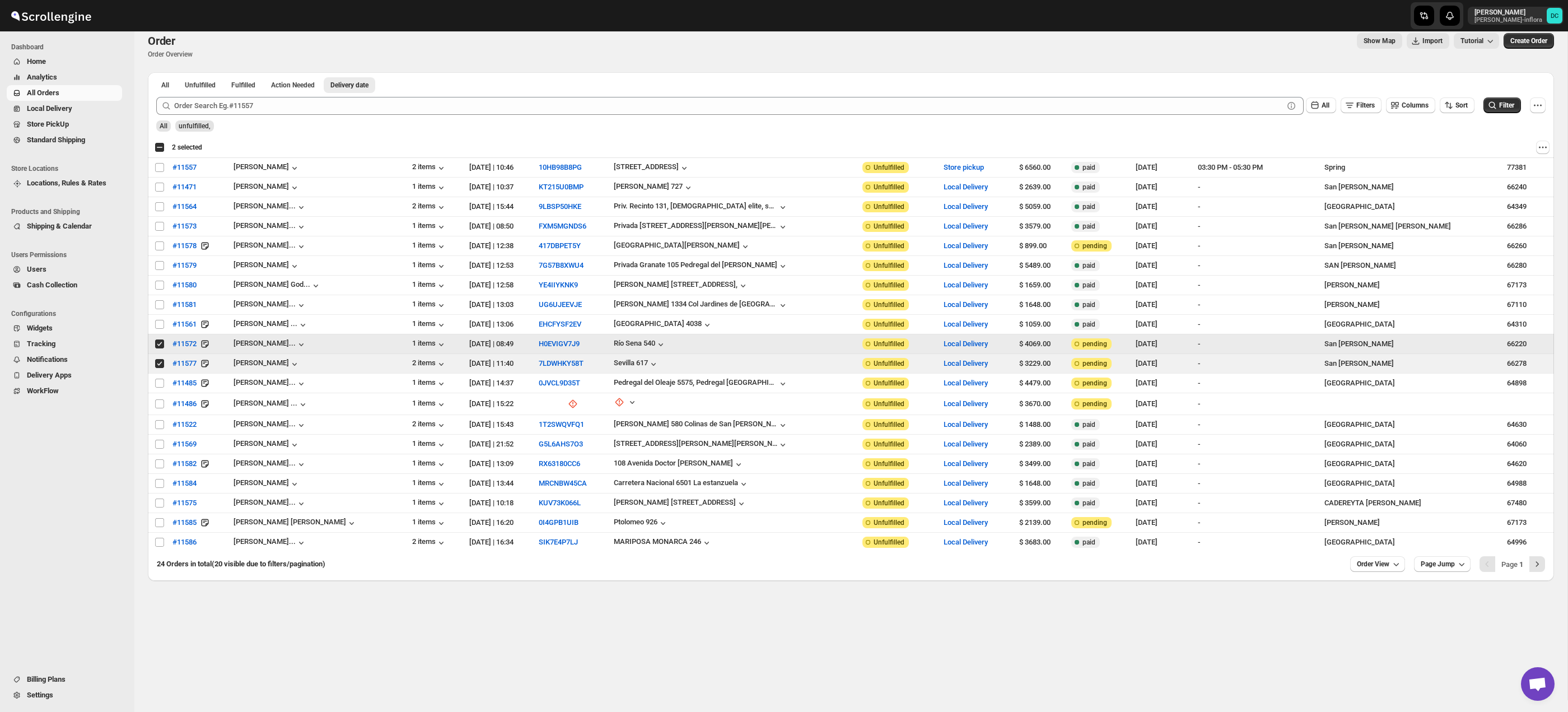
click at [160, 349] on span at bounding box center [160, 344] width 10 height 10
click at [160, 349] on input "Select order" at bounding box center [159, 344] width 9 height 9
checkbox input "true"
click at [160, 364] on input "Select order" at bounding box center [159, 363] width 9 height 9
checkbox input "false"
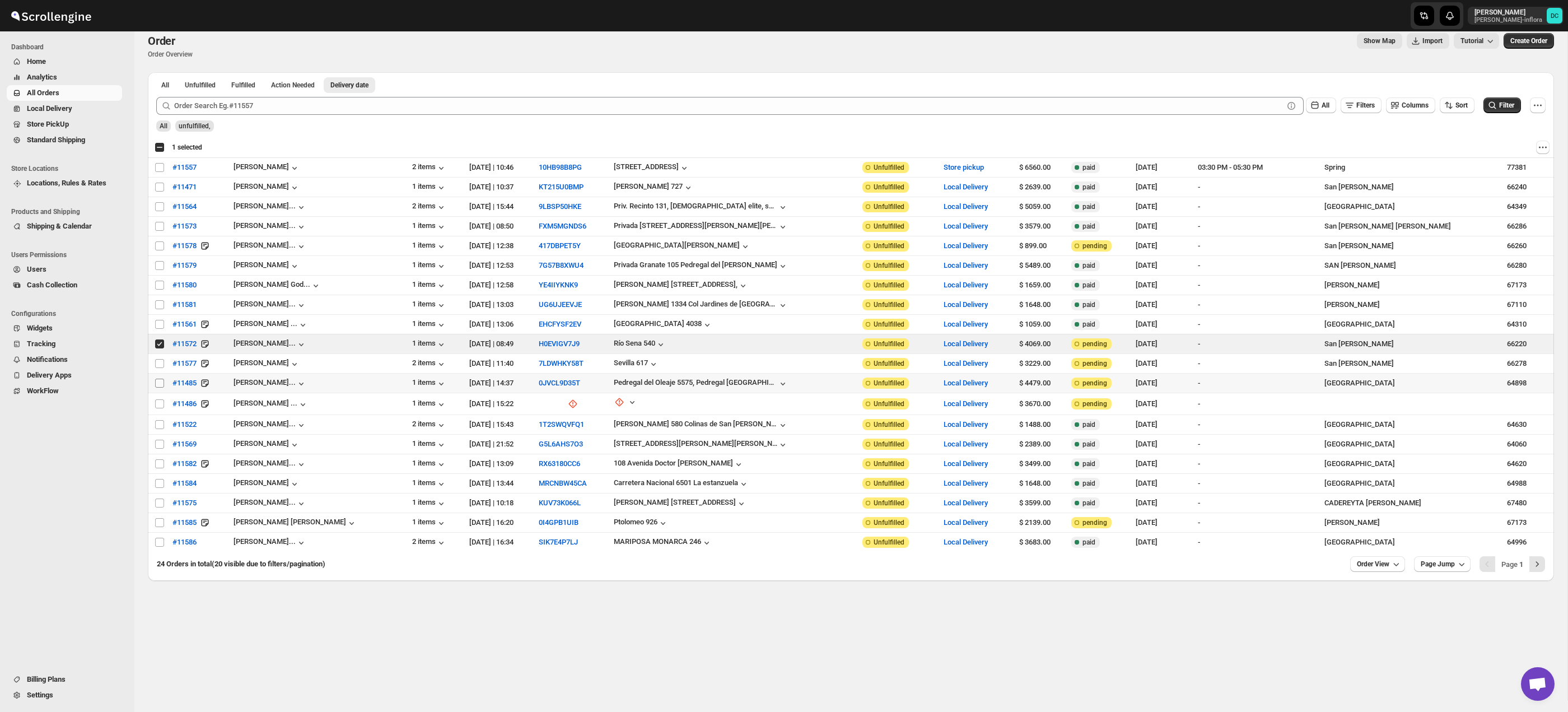
click at [162, 386] on input "Select order" at bounding box center [159, 383] width 9 height 9
checkbox input "true"
drag, startPoint x: 161, startPoint y: 403, endPoint x: 161, endPoint y: 416, distance: 13.0
click at [161, 403] on input "Select order" at bounding box center [159, 404] width 9 height 9
checkbox input "true"
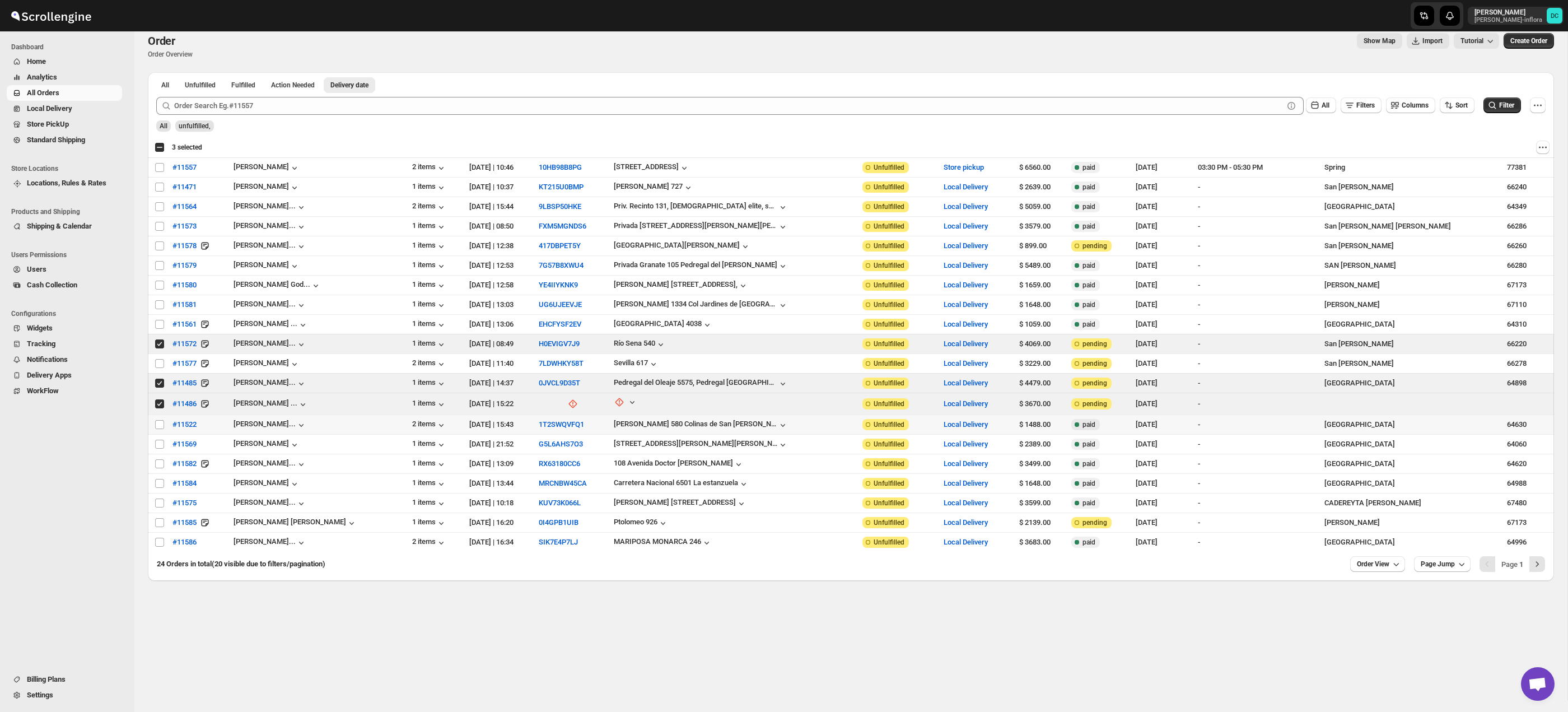
drag, startPoint x: 160, startPoint y: 424, endPoint x: 160, endPoint y: 436, distance: 12.0
click at [160, 424] on input "Select order" at bounding box center [159, 424] width 9 height 9
checkbox input "true"
click at [158, 443] on input "Select order" at bounding box center [159, 444] width 9 height 9
checkbox input "true"
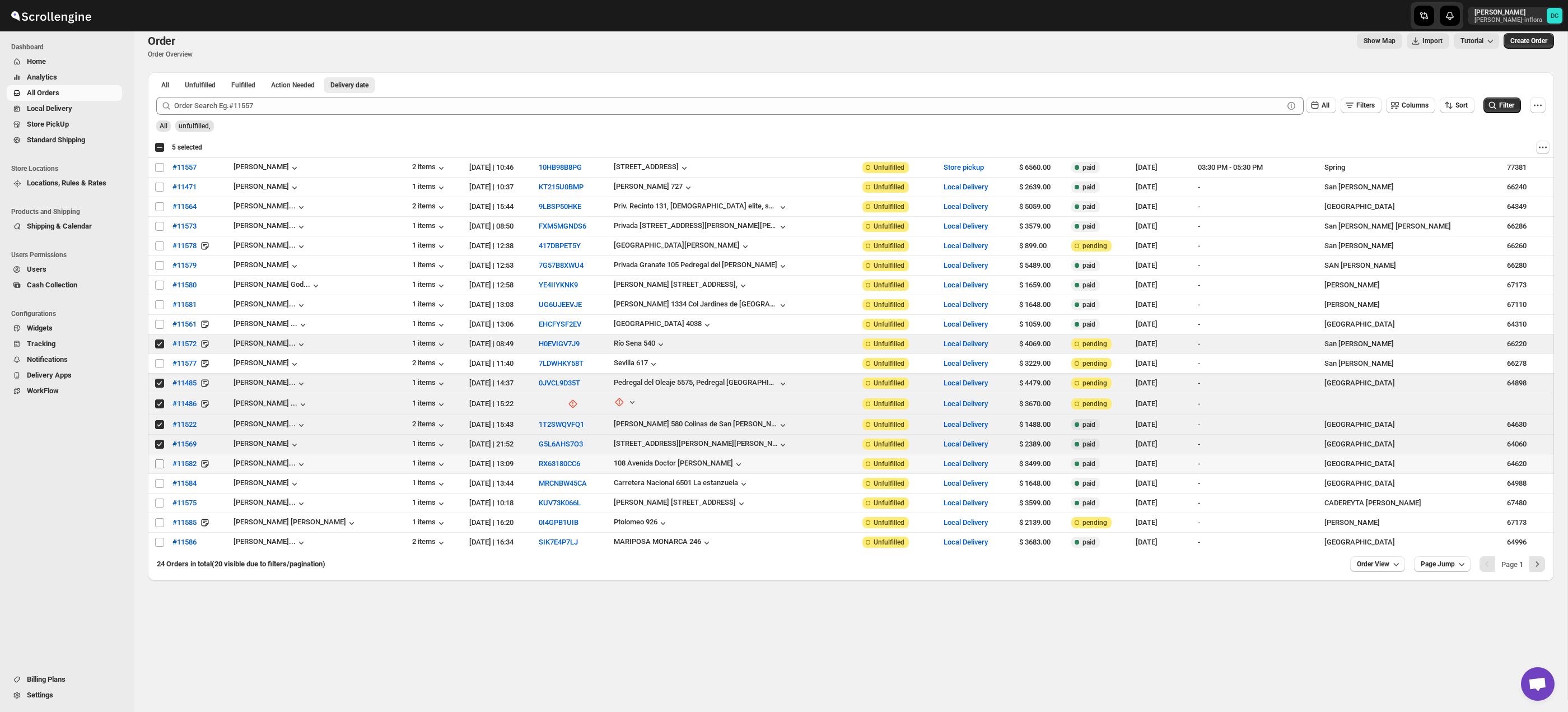
click at [158, 463] on input "Select order" at bounding box center [159, 464] width 9 height 9
checkbox input "true"
click at [155, 481] on input "Select order" at bounding box center [159, 483] width 9 height 9
checkbox input "true"
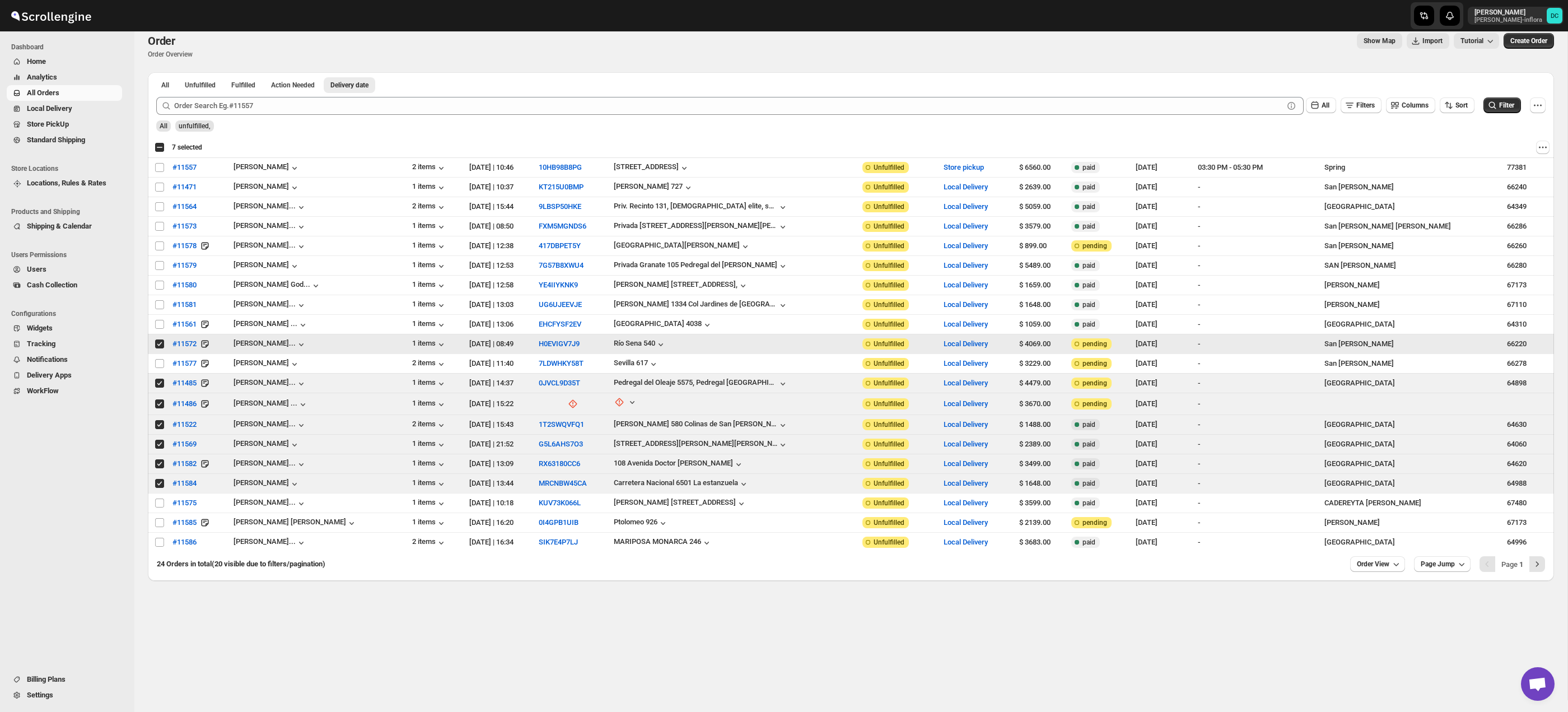
click at [160, 345] on input "Select order" at bounding box center [159, 344] width 9 height 9
checkbox input "false"
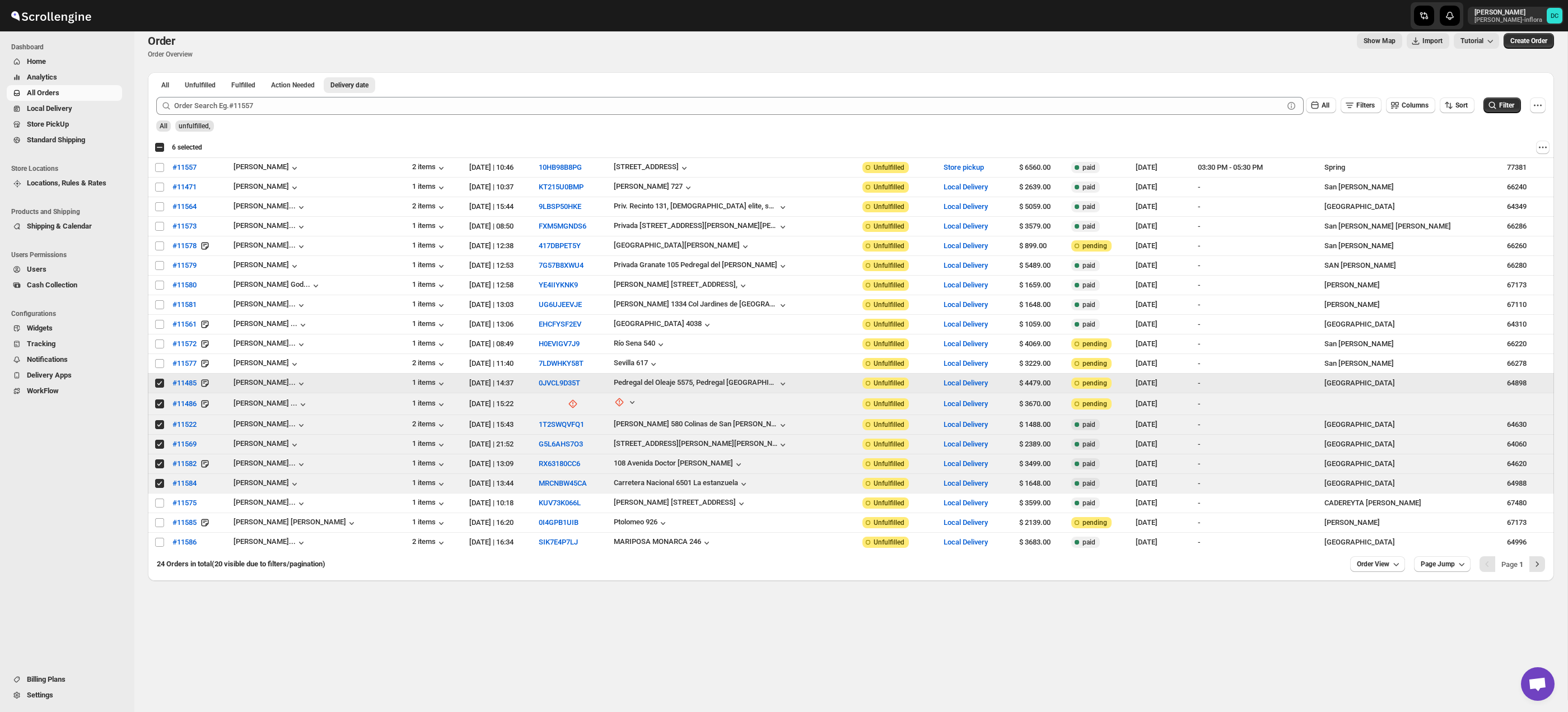
click at [158, 383] on input "Select order" at bounding box center [159, 383] width 9 height 9
checkbox input "false"
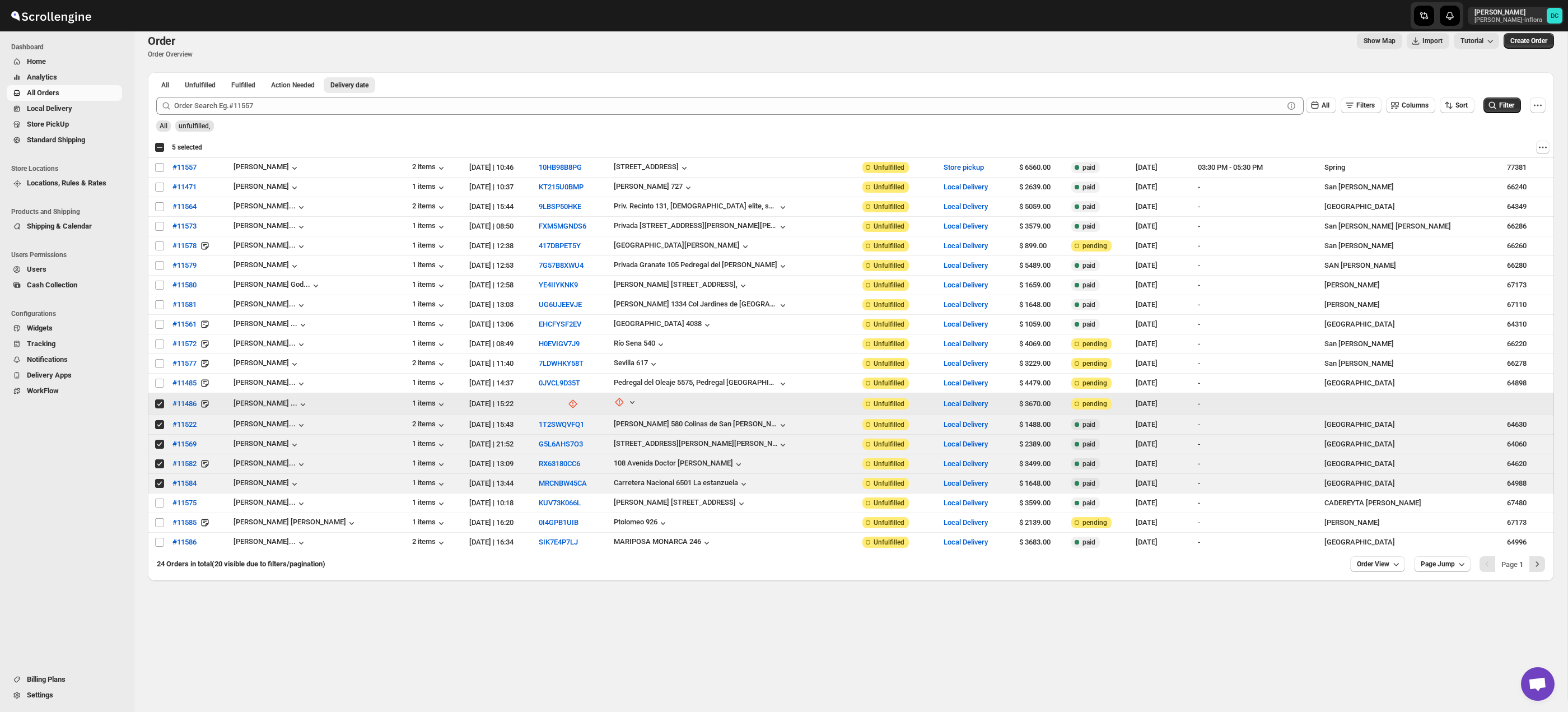
drag, startPoint x: 158, startPoint y: 402, endPoint x: 159, endPoint y: 413, distance: 11.0
click at [158, 402] on input "Select order" at bounding box center [159, 404] width 9 height 9
checkbox input "false"
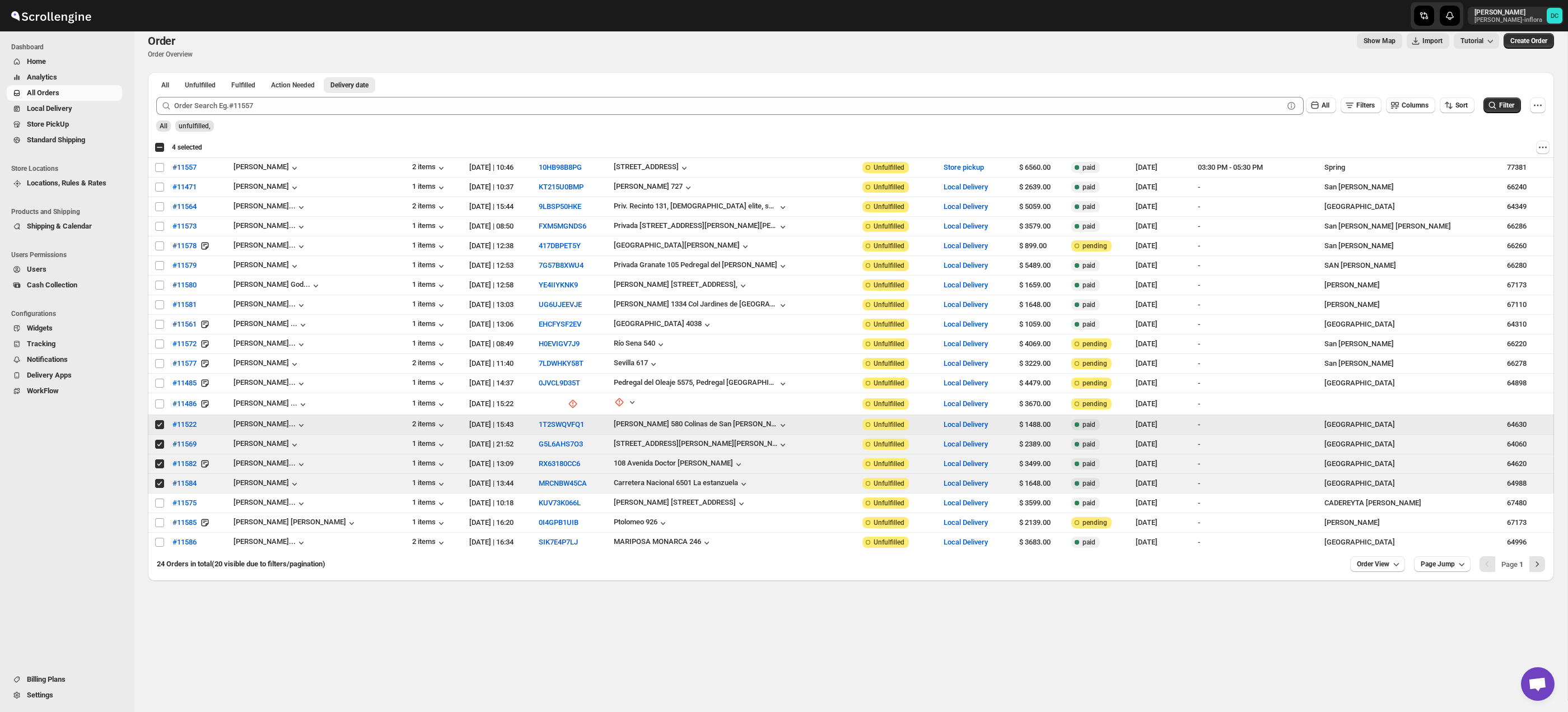
click at [158, 424] on input "Select order" at bounding box center [159, 424] width 9 height 9
checkbox input "false"
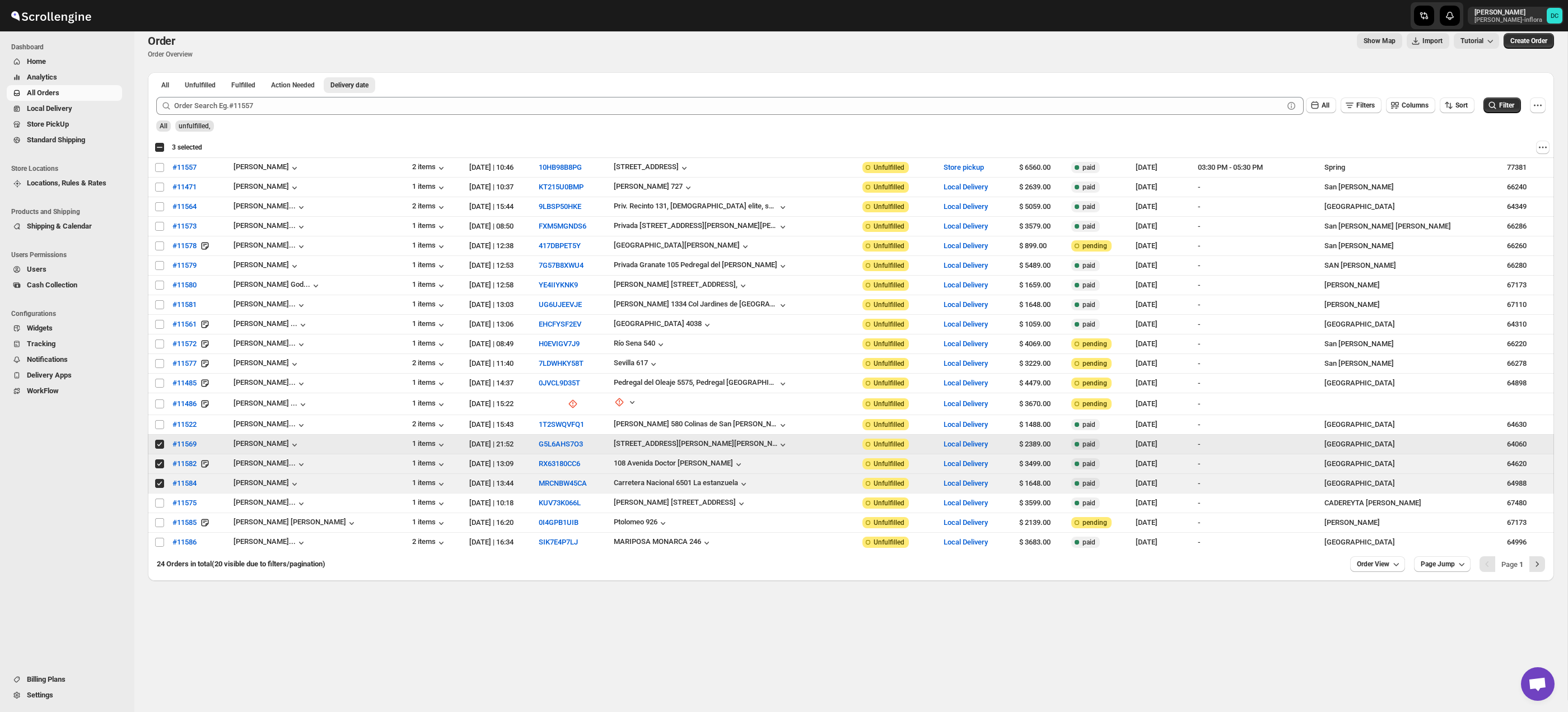
click at [158, 445] on input "Select order" at bounding box center [159, 444] width 9 height 9
checkbox input "false"
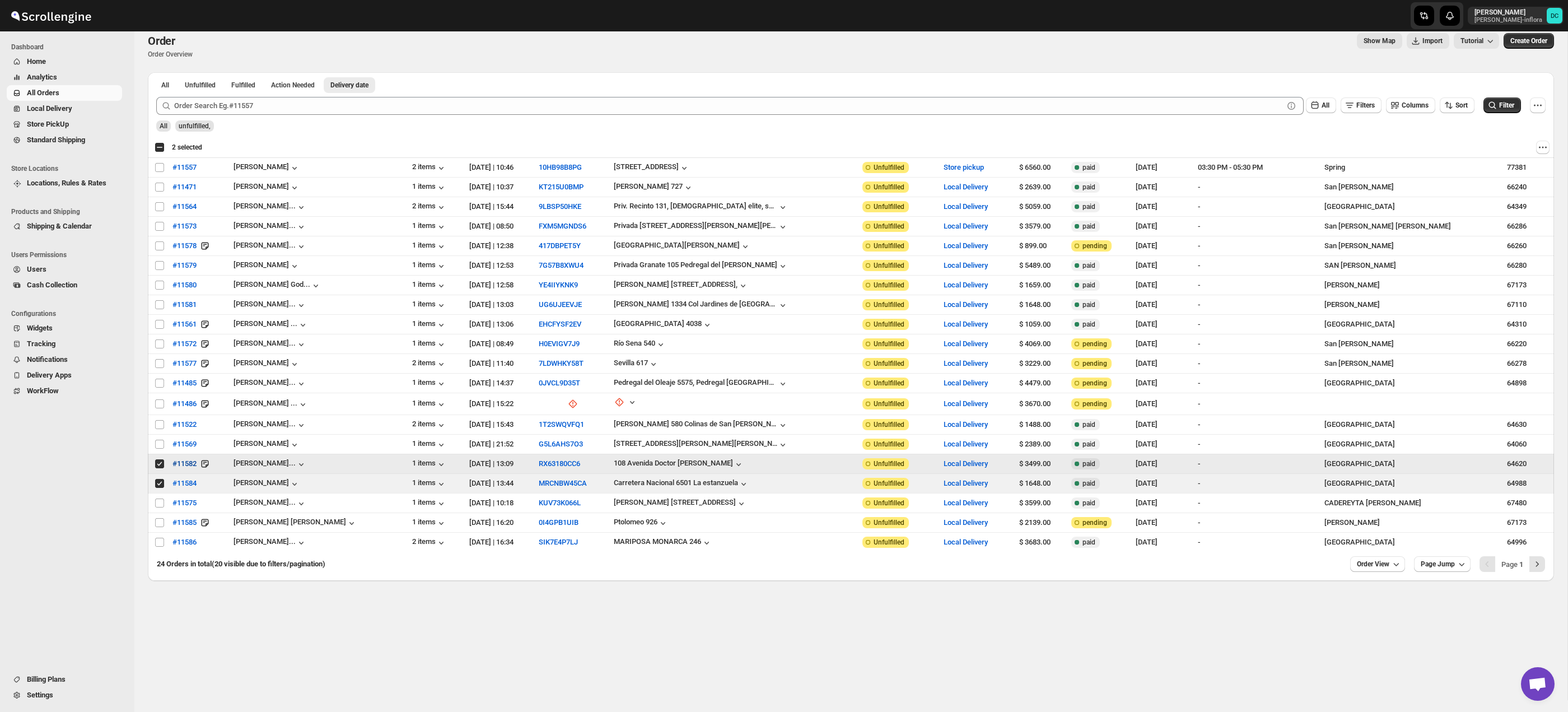
click at [161, 464] on input "Select order" at bounding box center [159, 464] width 9 height 9
checkbox input "false"
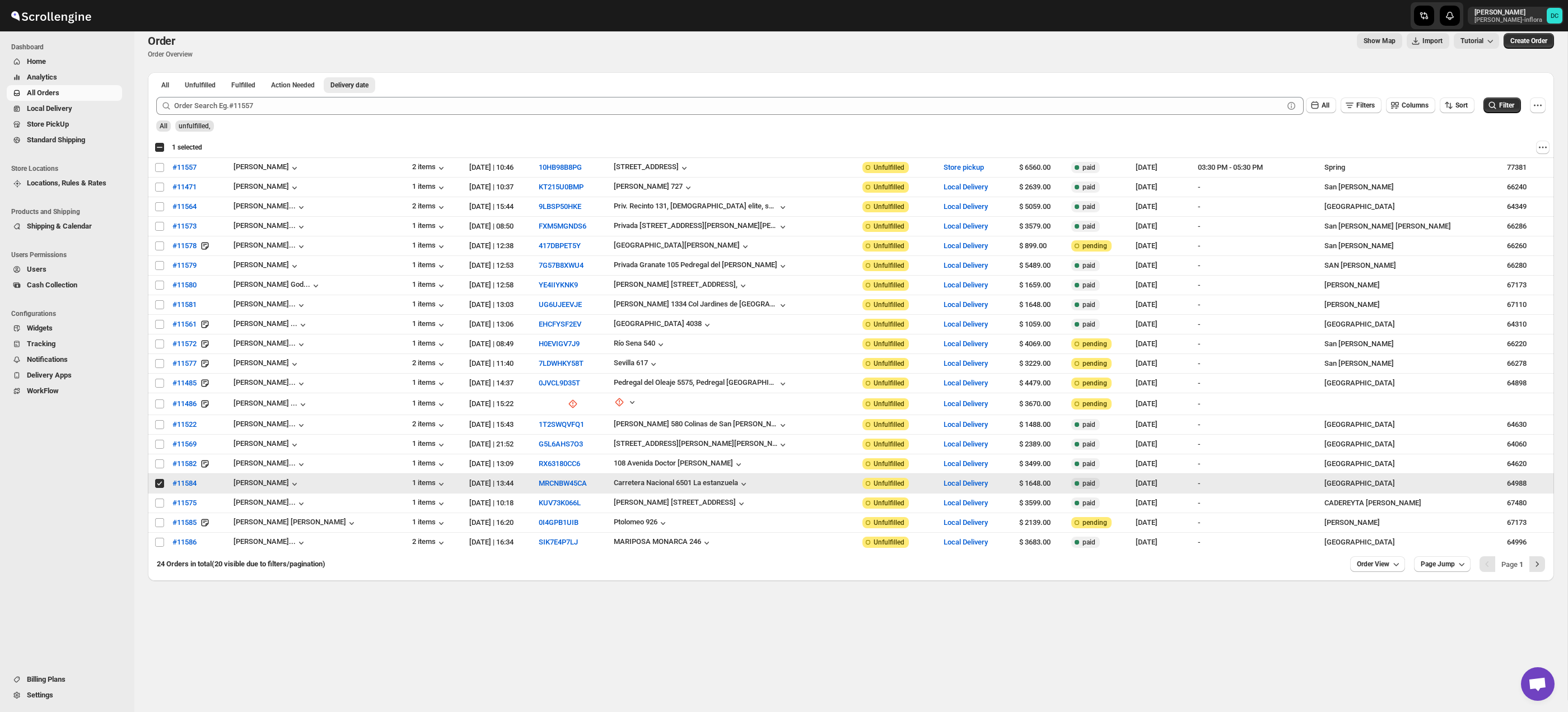
click at [161, 483] on input "Select order" at bounding box center [159, 483] width 9 height 9
checkbox input "false"
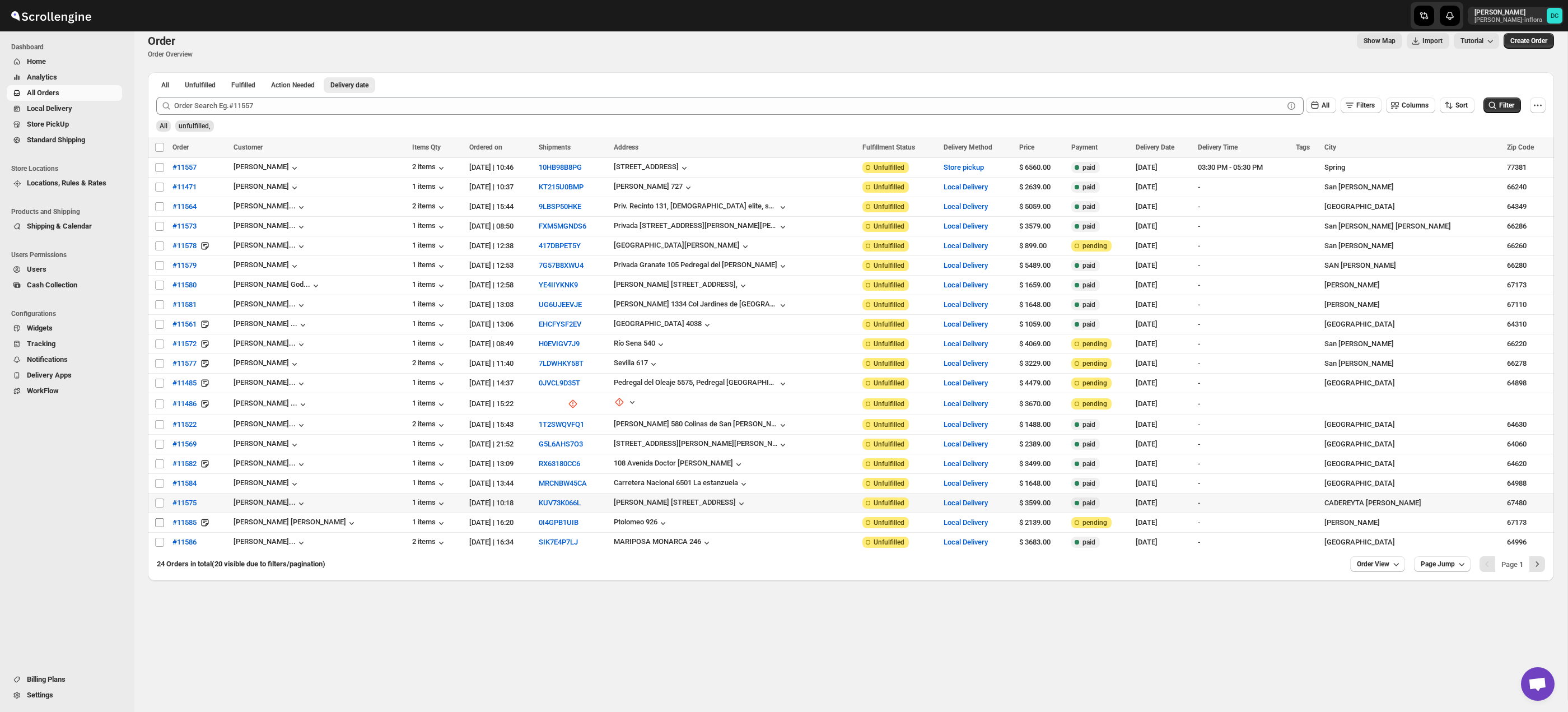
drag, startPoint x: 158, startPoint y: 504, endPoint x: 158, endPoint y: 520, distance: 16.0
click at [158, 504] on input "Select order" at bounding box center [159, 503] width 9 height 9
checkbox input "true"
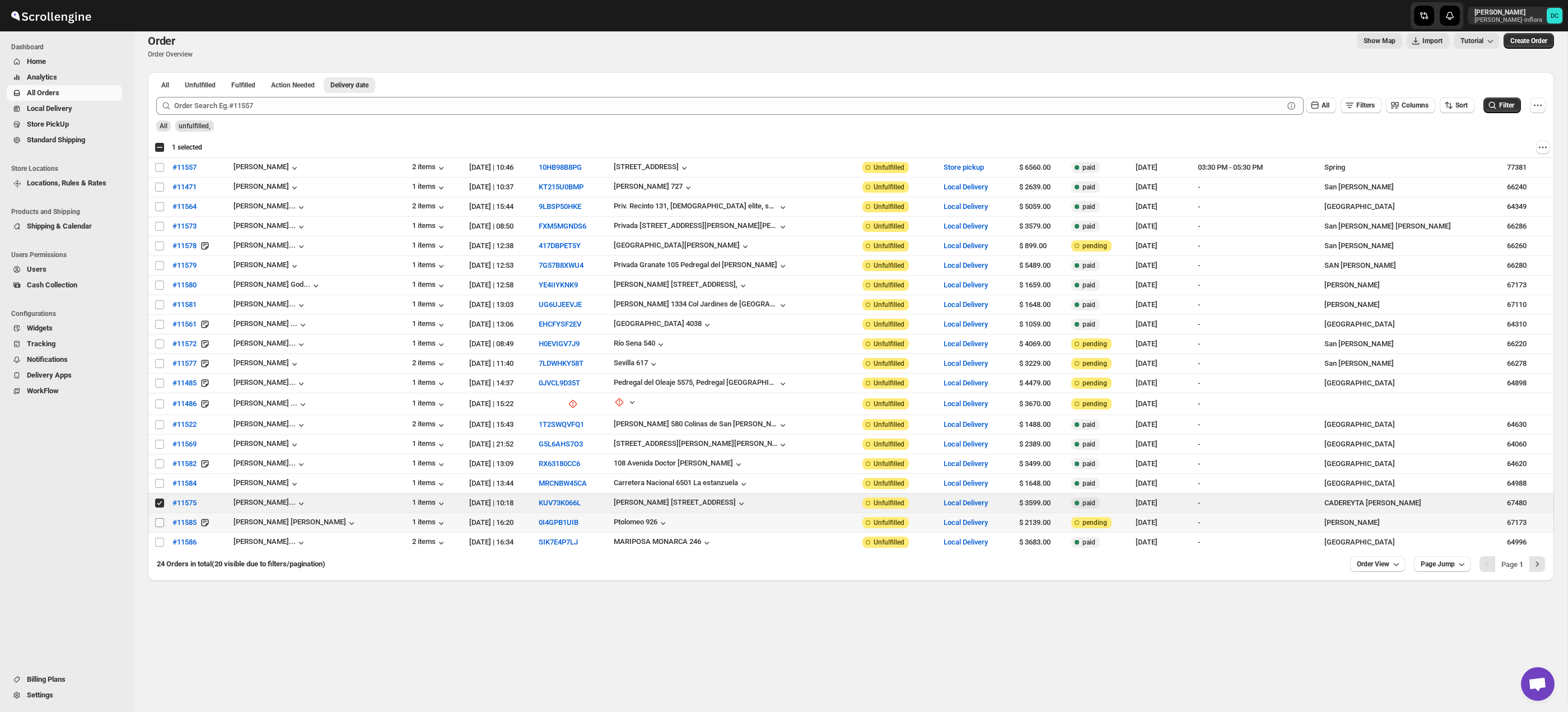
click at [158, 524] on input "Select order" at bounding box center [159, 522] width 9 height 9
checkbox input "true"
drag, startPoint x: 1365, startPoint y: 567, endPoint x: 1364, endPoint y: 557, distance: 10.0
click at [1365, 566] on span "Order View" at bounding box center [1373, 564] width 32 height 9
click at [1364, 544] on div "Set" at bounding box center [1373, 542] width 56 height 12
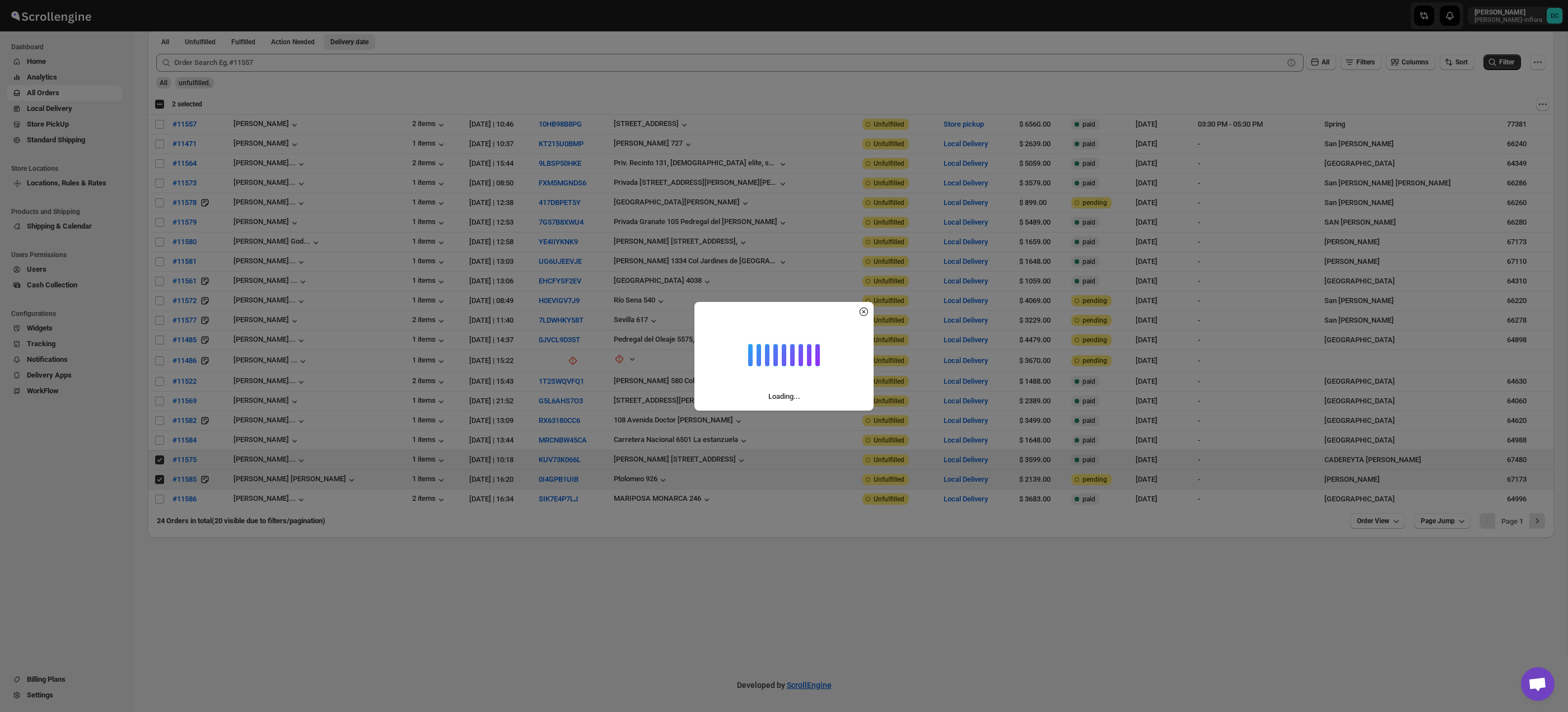
scroll to position [56, 0]
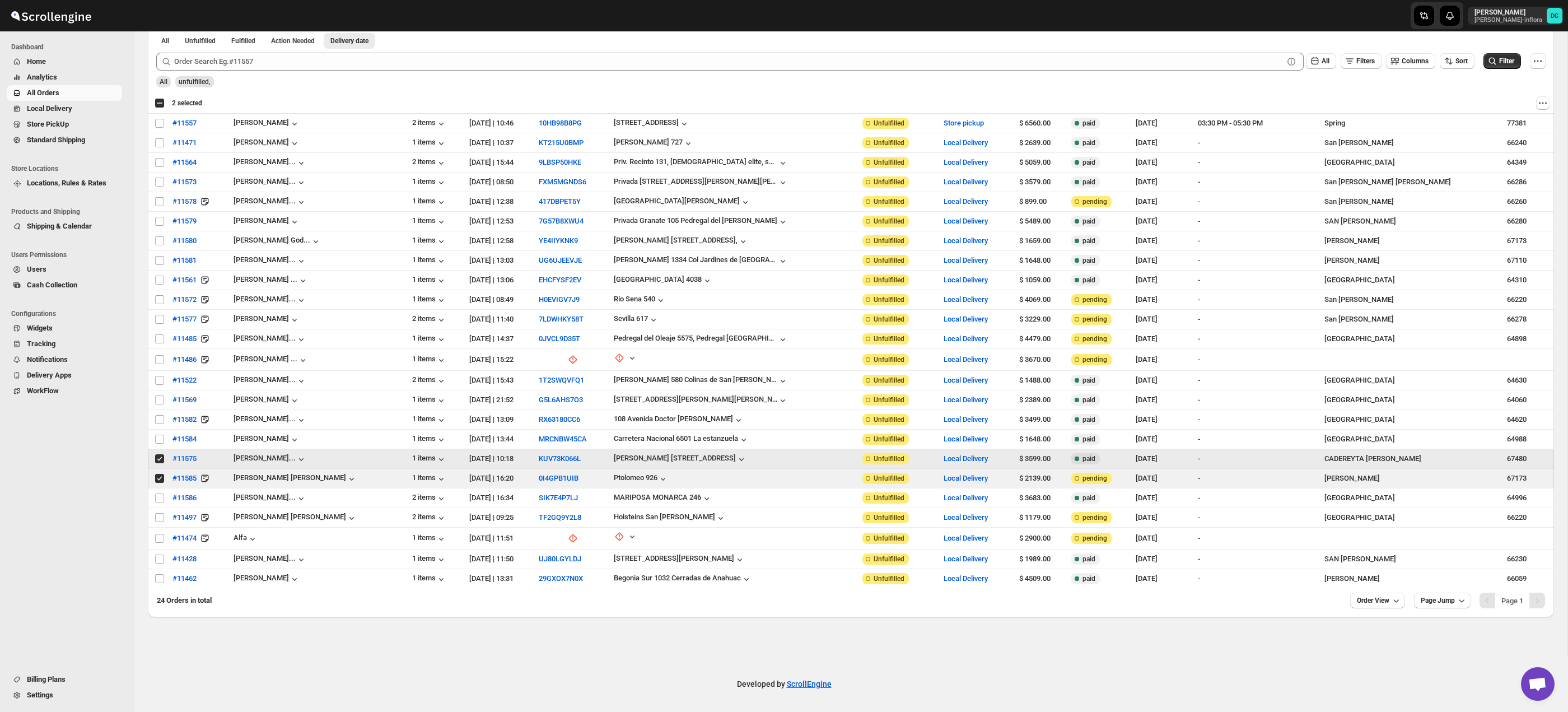
click at [156, 462] on input "Select order" at bounding box center [159, 459] width 9 height 9
checkbox input "false"
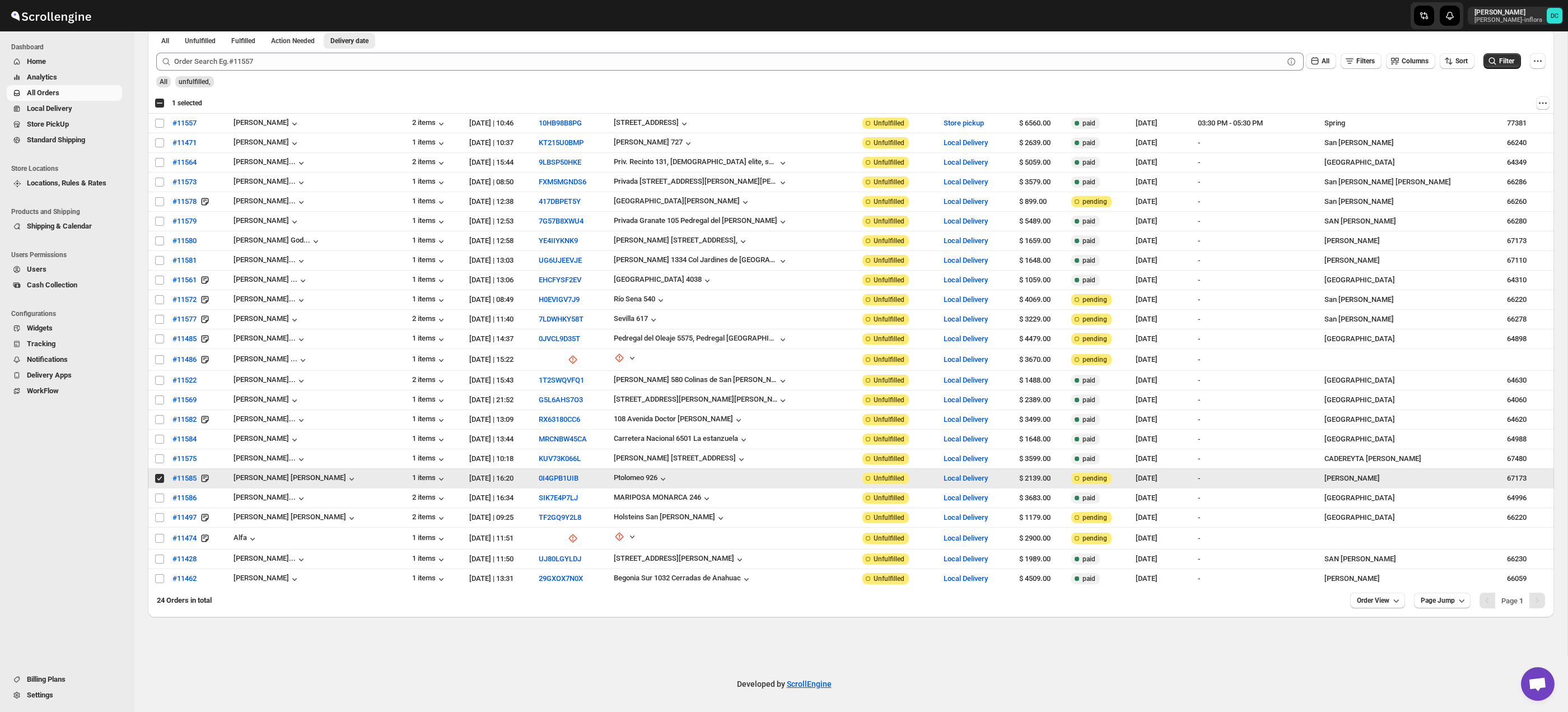
drag, startPoint x: 160, startPoint y: 480, endPoint x: 163, endPoint y: 490, distance: 10.4
click at [160, 480] on input "Select order" at bounding box center [159, 478] width 9 height 9
checkbox input "false"
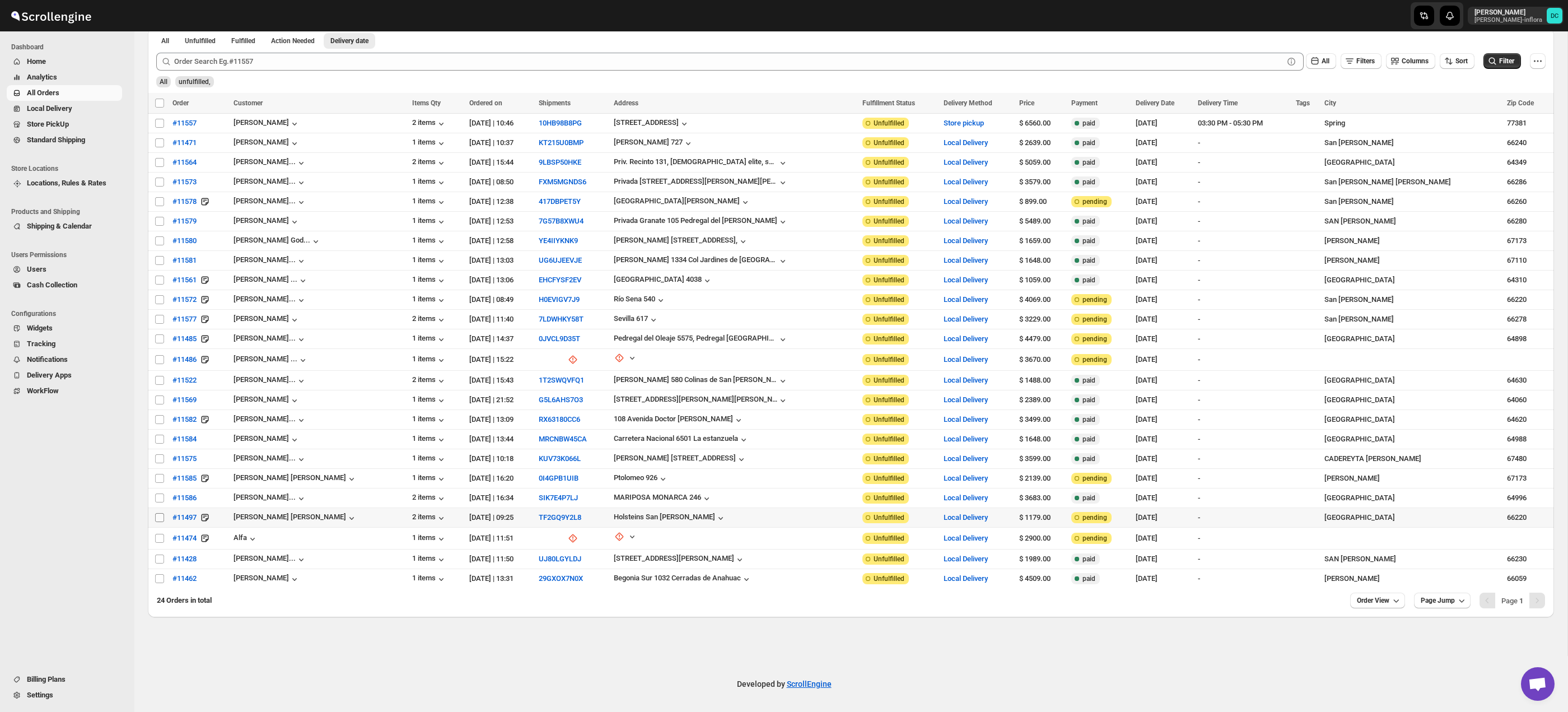
click at [160, 516] on input "Select order" at bounding box center [159, 517] width 9 height 9
click at [160, 517] on input "Select order" at bounding box center [159, 517] width 9 height 9
checkbox input "false"
click at [159, 537] on input "Select order" at bounding box center [159, 538] width 9 height 9
checkbox input "true"
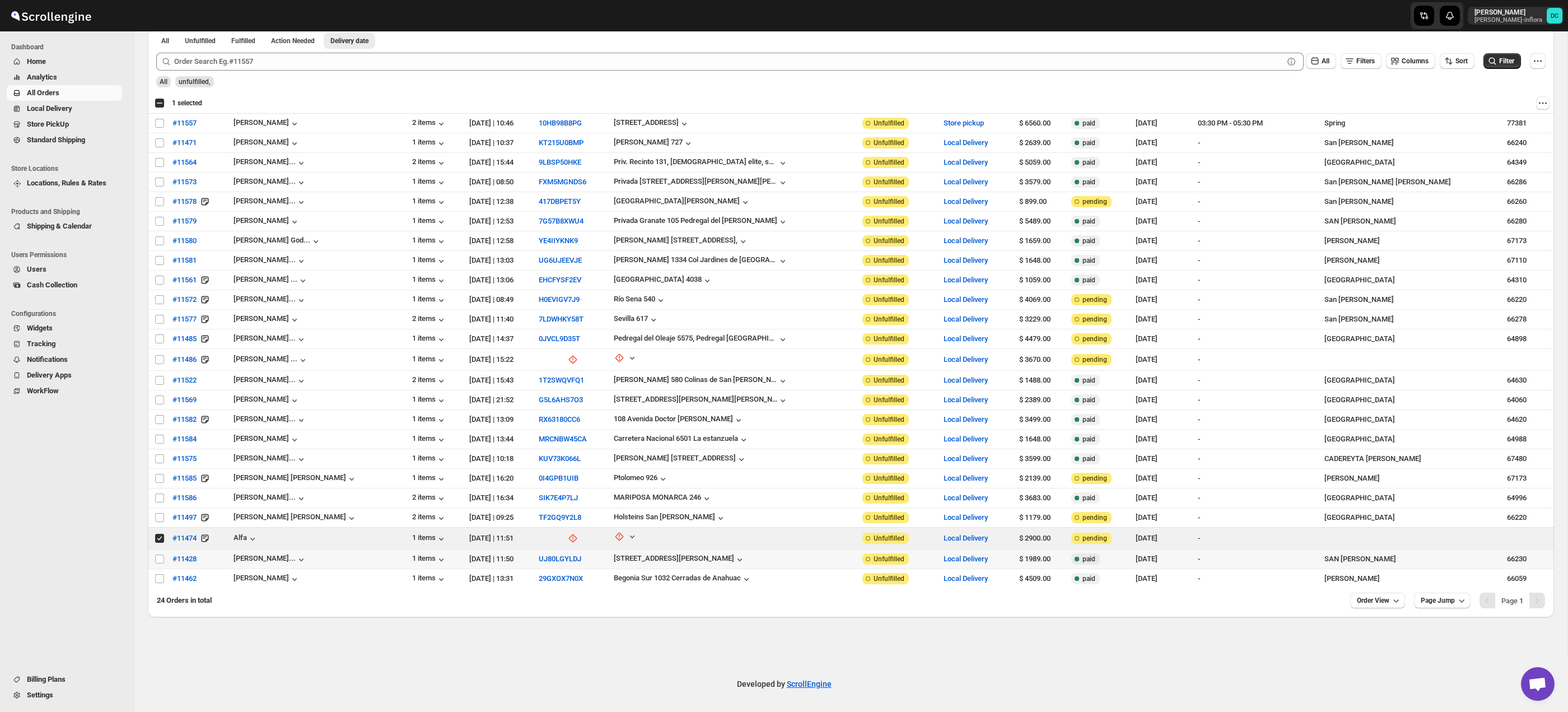
click at [157, 553] on td "Select order" at bounding box center [158, 559] width 21 height 20
checkbox input "true"
drag, startPoint x: 163, startPoint y: 580, endPoint x: 161, endPoint y: 544, distance: 36.1
click at [163, 579] on input "Select order" at bounding box center [159, 578] width 9 height 9
checkbox input "true"
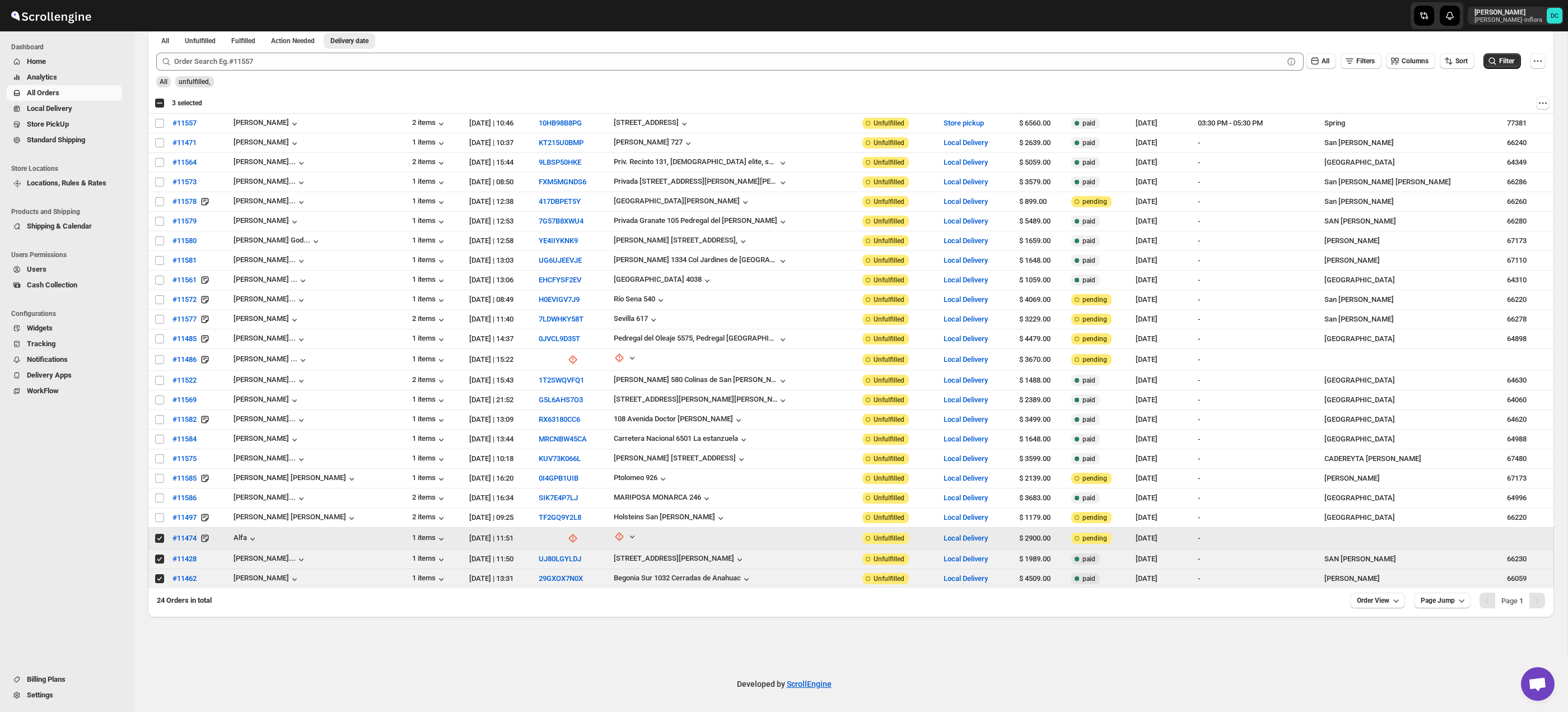
drag, startPoint x: 159, startPoint y: 538, endPoint x: 158, endPoint y: 551, distance: 13.0
click at [159, 538] on input "Select order" at bounding box center [159, 538] width 9 height 9
checkbox input "false"
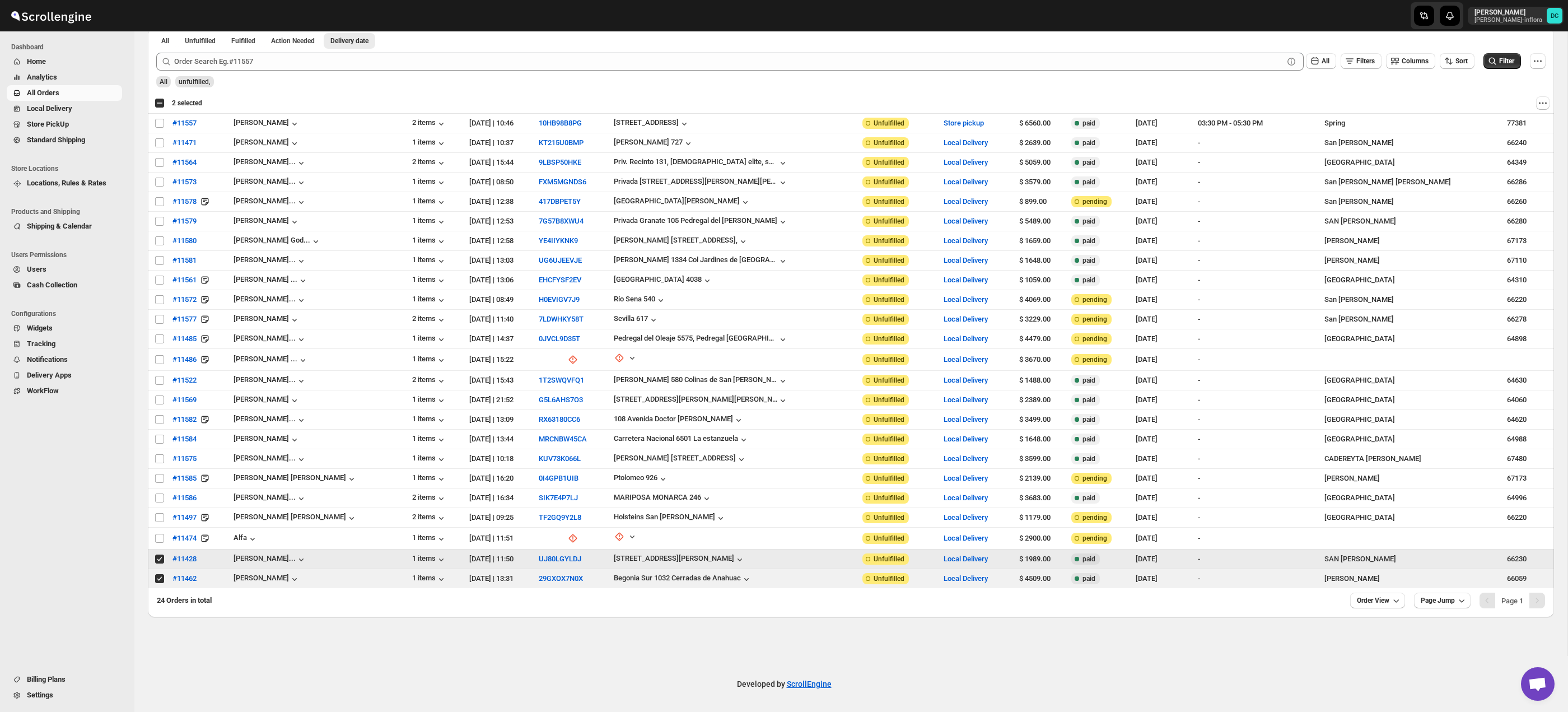
click at [160, 560] on input "Select order" at bounding box center [159, 559] width 9 height 9
checkbox input "false"
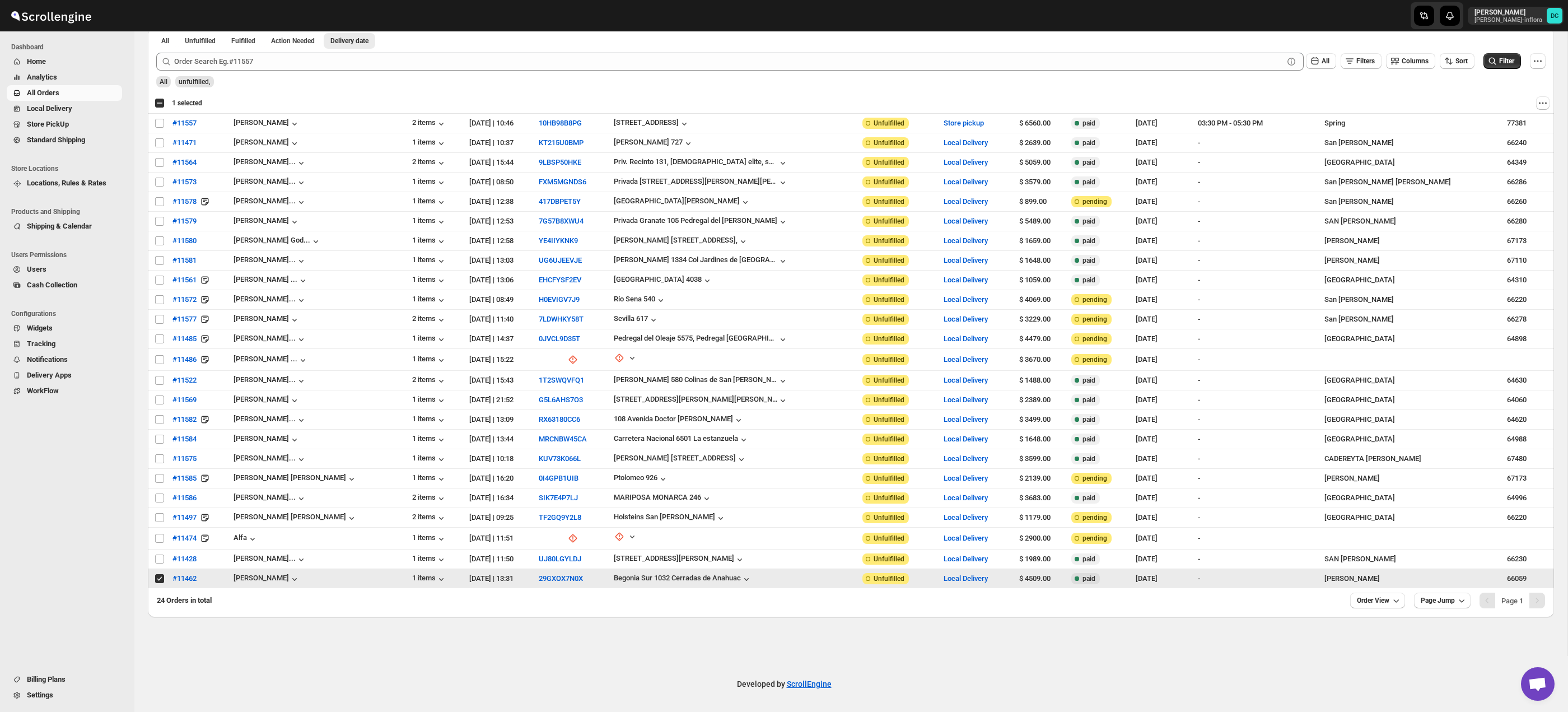
click at [158, 573] on span at bounding box center [160, 578] width 10 height 10
click at [158, 574] on input "Select order" at bounding box center [159, 578] width 9 height 9
click at [158, 580] on input "Select order" at bounding box center [159, 578] width 9 height 9
checkbox input "false"
